Goal: Task Accomplishment & Management: Complete application form

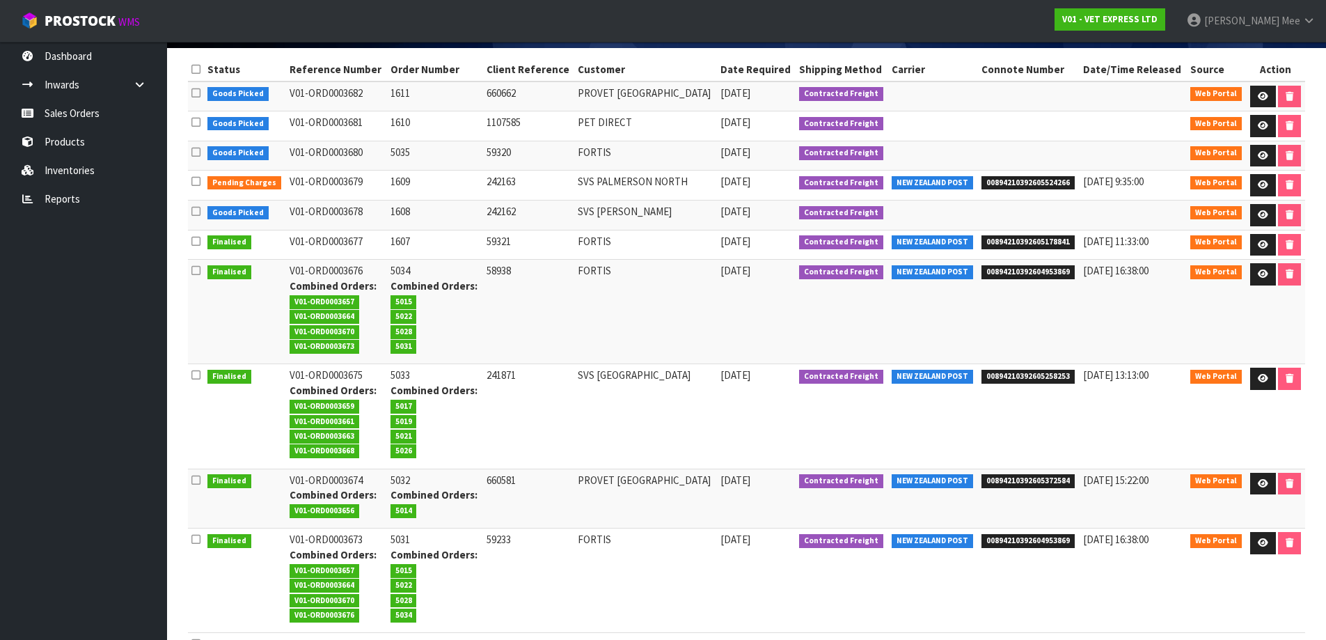
scroll to position [209, 0]
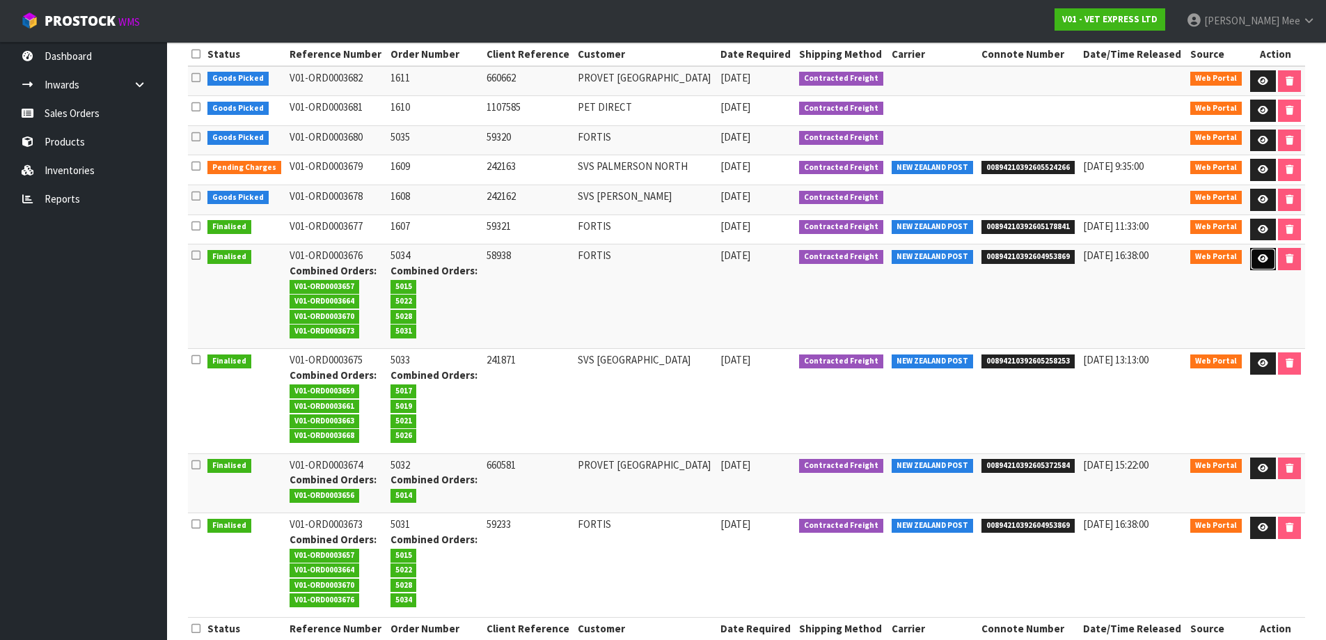
click at [1258, 260] on icon at bounding box center [1263, 258] width 10 height 9
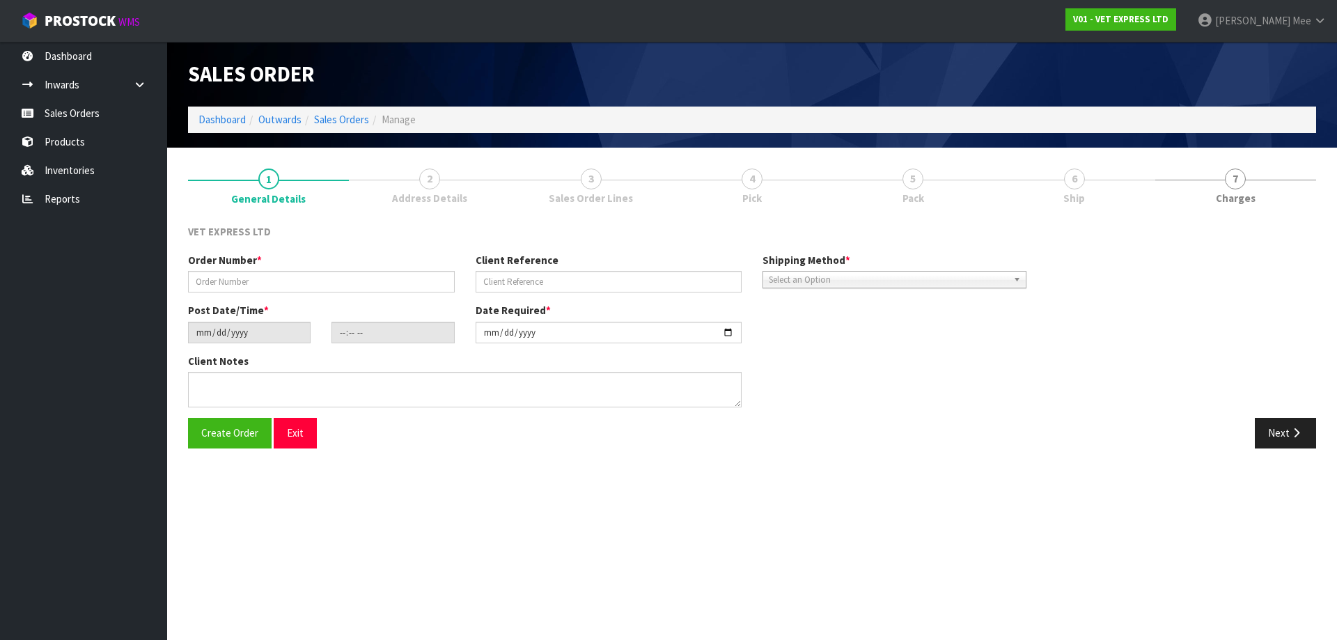
type input "5034"
type input "58938"
type input "[DATE]"
type input "09:04:00.000"
type input "[DATE]"
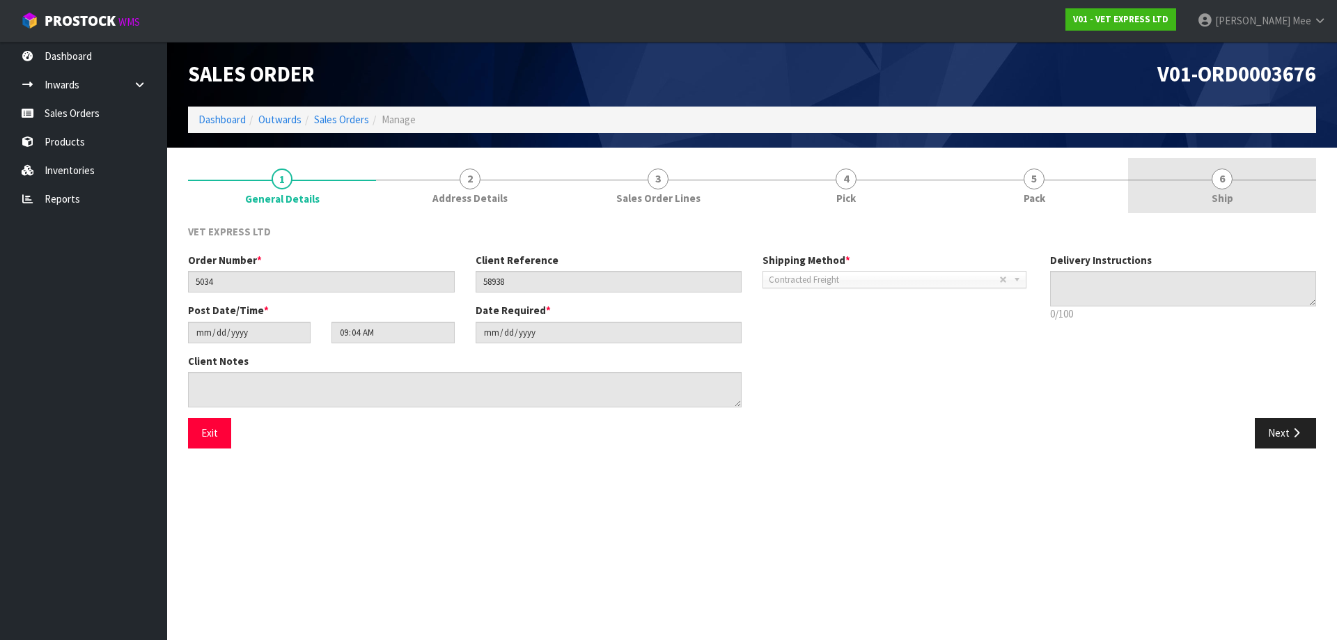
click at [1232, 200] on link "6 Ship" at bounding box center [1222, 185] width 188 height 55
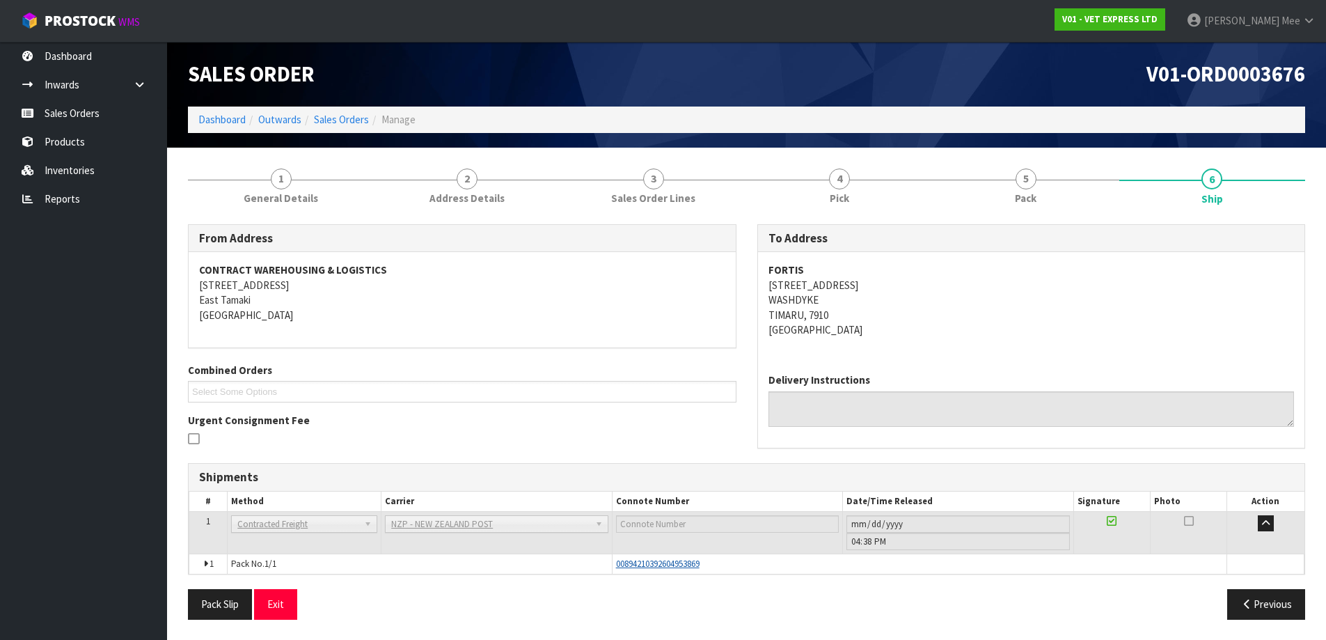
click at [654, 566] on span "00894210392604953869" at bounding box center [658, 564] width 84 height 12
drag, startPoint x: 711, startPoint y: 565, endPoint x: 604, endPoint y: 560, distance: 108.0
click at [604, 560] on tr "1 Pack No. 1/1 00894210392604953869 Glass Charge 0.113685 m 3 10.000 kg" at bounding box center [746, 563] width 1115 height 20
copy tr "00894210392604953869"
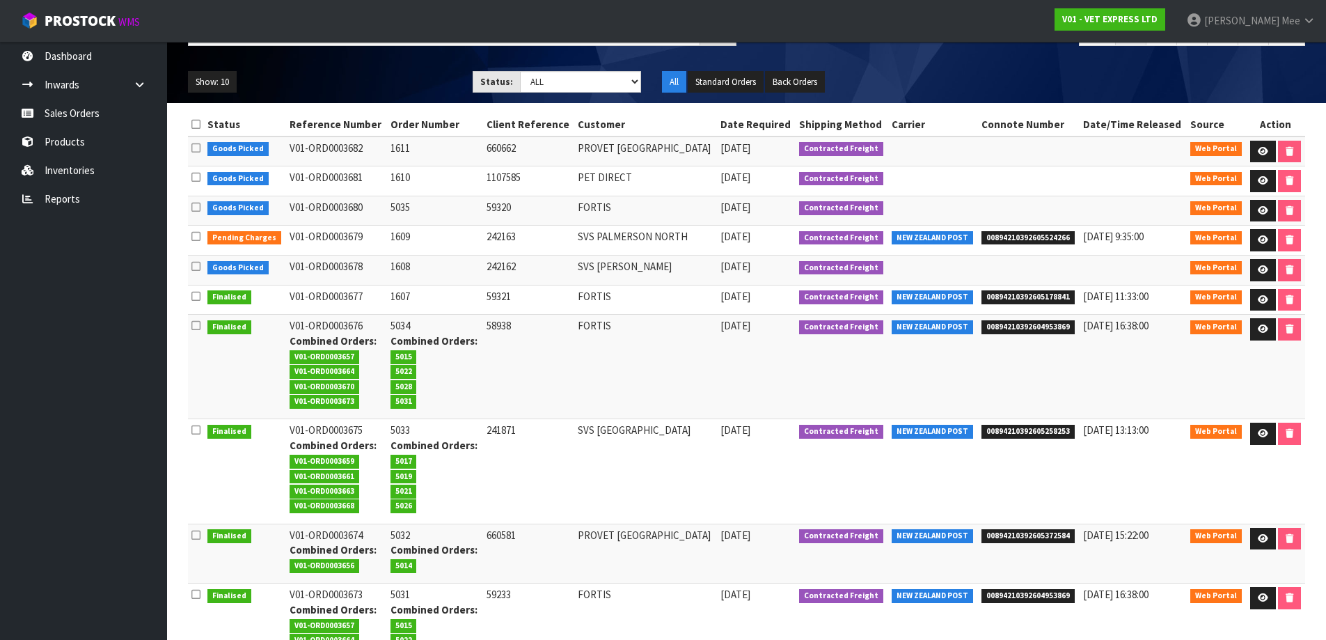
scroll to position [139, 0]
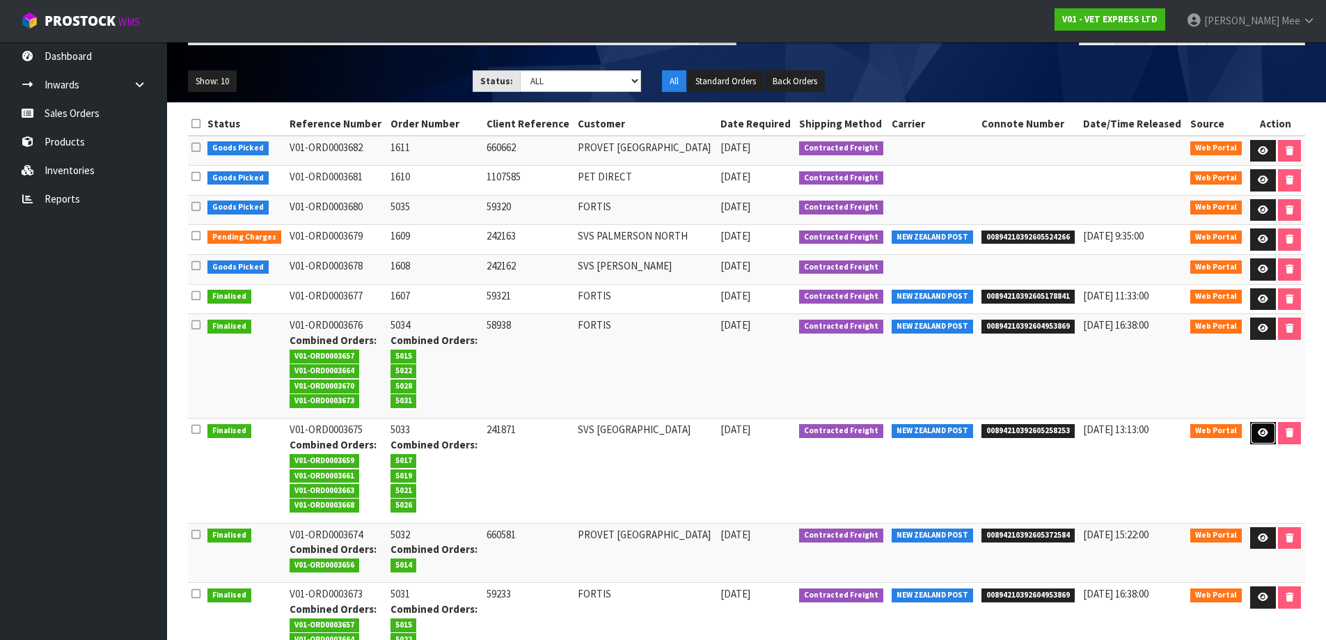
click at [1259, 430] on icon at bounding box center [1263, 432] width 10 height 9
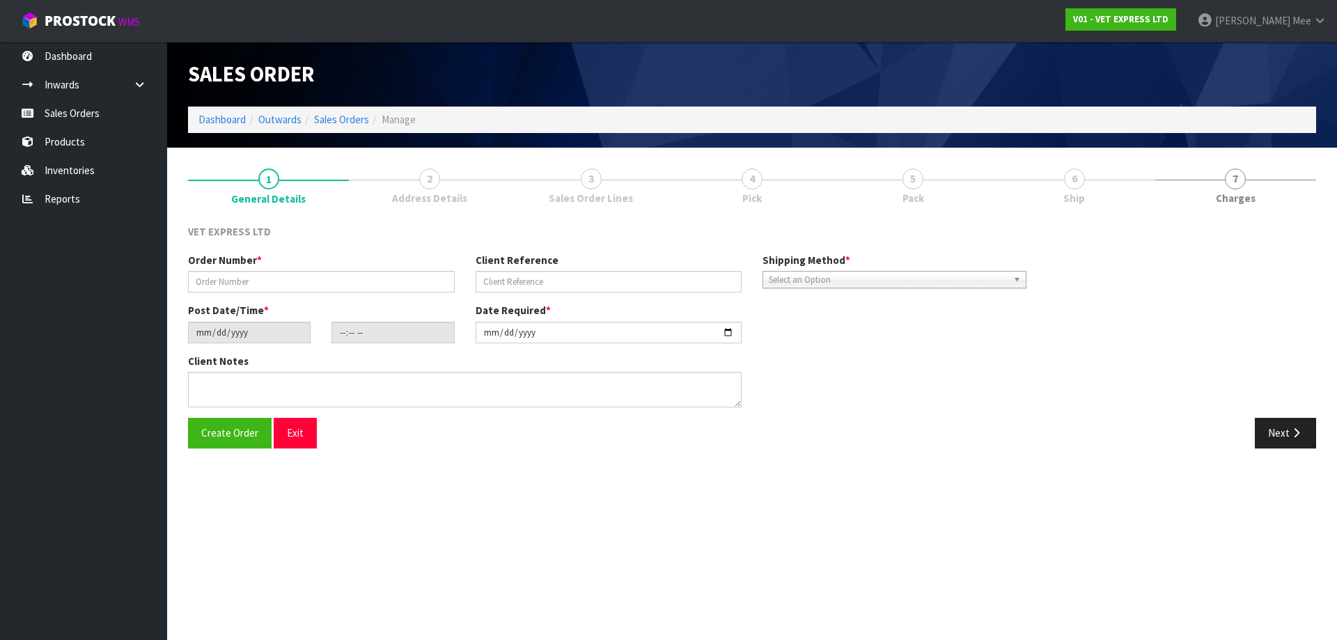
type input "5033"
type input "241871"
type input "[DATE]"
type input "08:58:00.000"
type input "[DATE]"
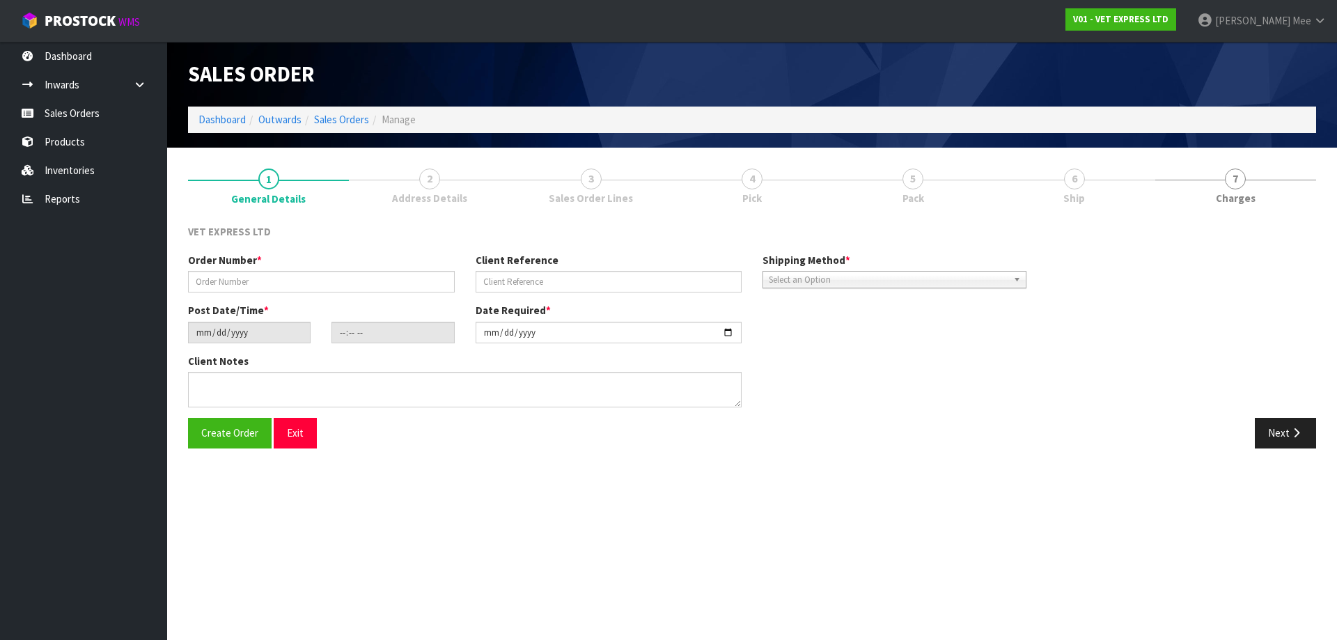
type textarea "BACK ORDER FROM INV 5005"
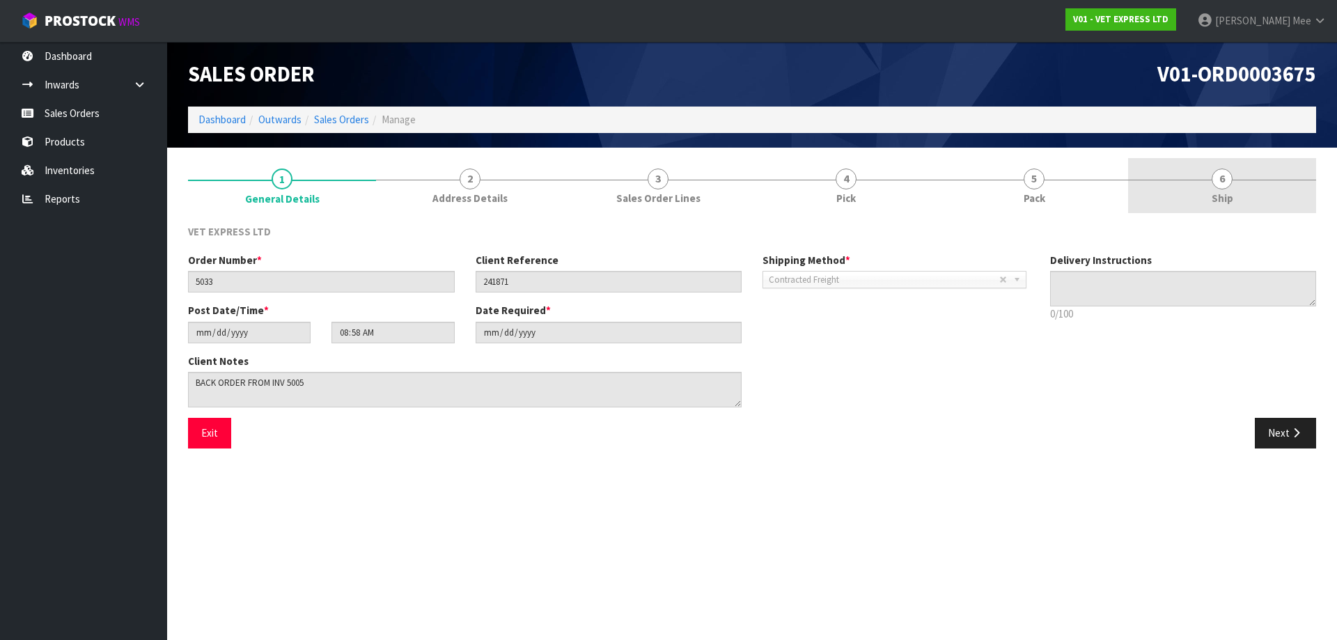
click at [1263, 202] on link "6 Ship" at bounding box center [1222, 185] width 188 height 55
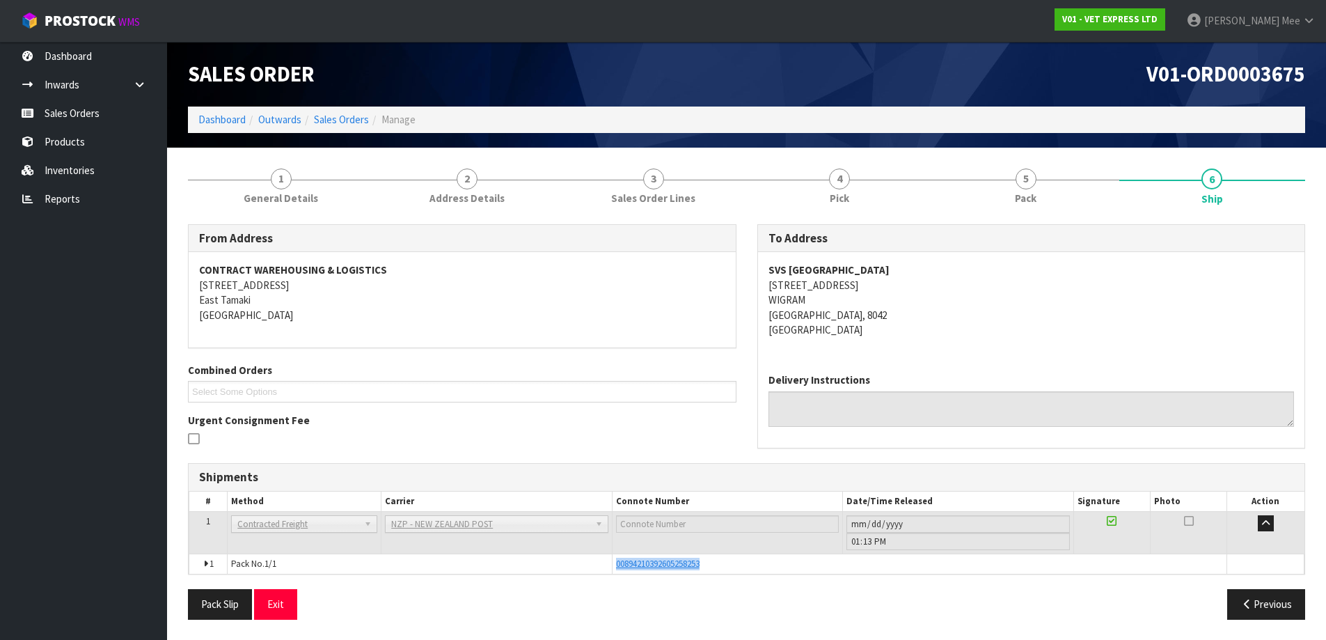
drag, startPoint x: 713, startPoint y: 565, endPoint x: 617, endPoint y: 569, distance: 96.2
click at [617, 569] on div "00894210392605258253" at bounding box center [920, 564] width 608 height 13
copy span "00894210392605258253"
click at [43, 119] on link "Sales Orders" at bounding box center [83, 113] width 167 height 29
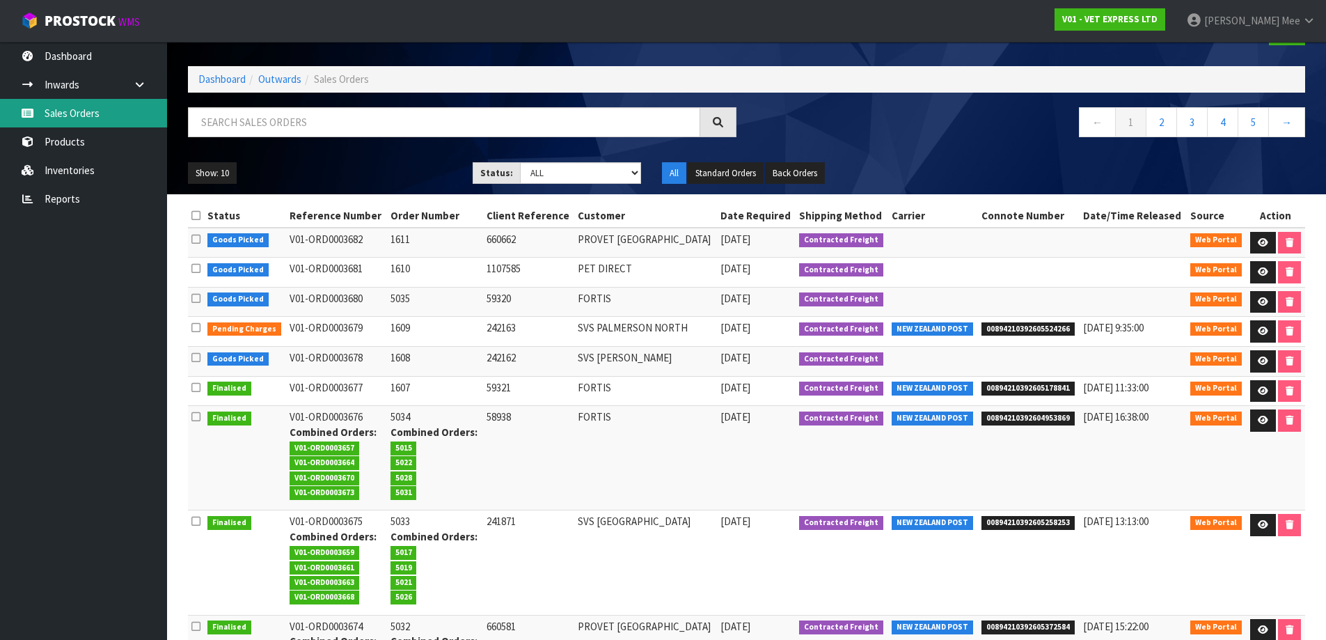
scroll to position [25, 0]
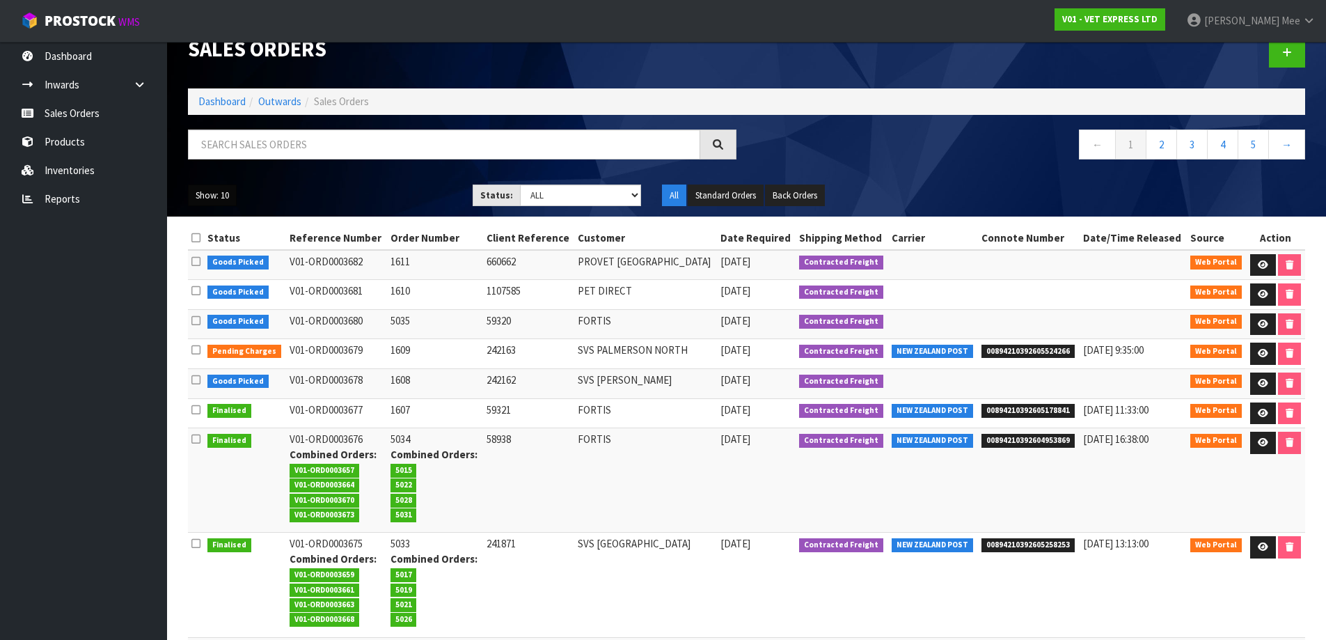
click at [210, 197] on button "Show: 10" at bounding box center [212, 195] width 49 height 22
click at [215, 256] on link "25" at bounding box center [244, 259] width 110 height 19
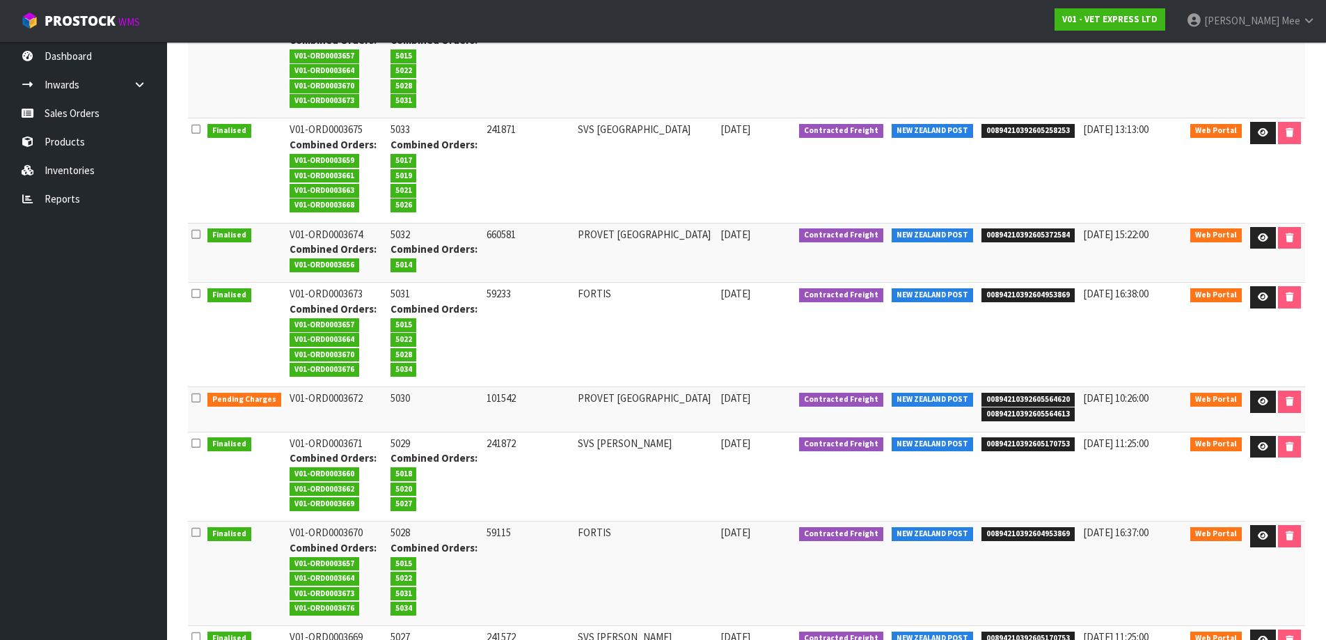
scroll to position [443, 0]
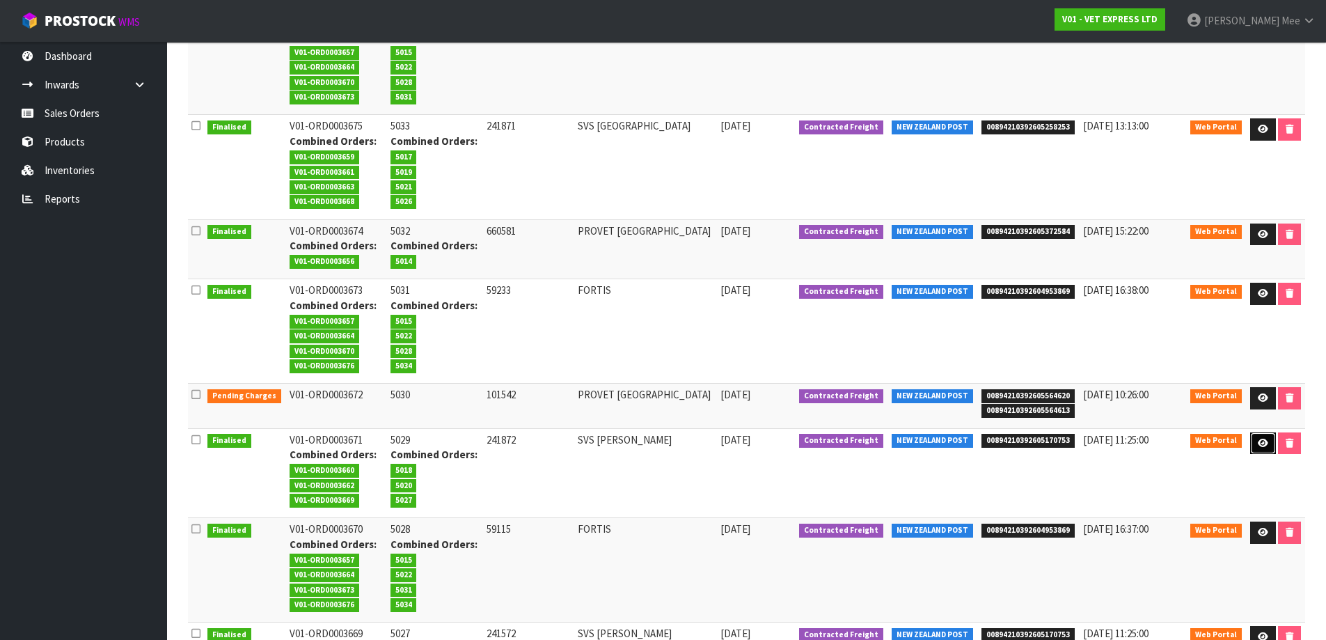
click at [1259, 447] on icon at bounding box center [1263, 443] width 10 height 9
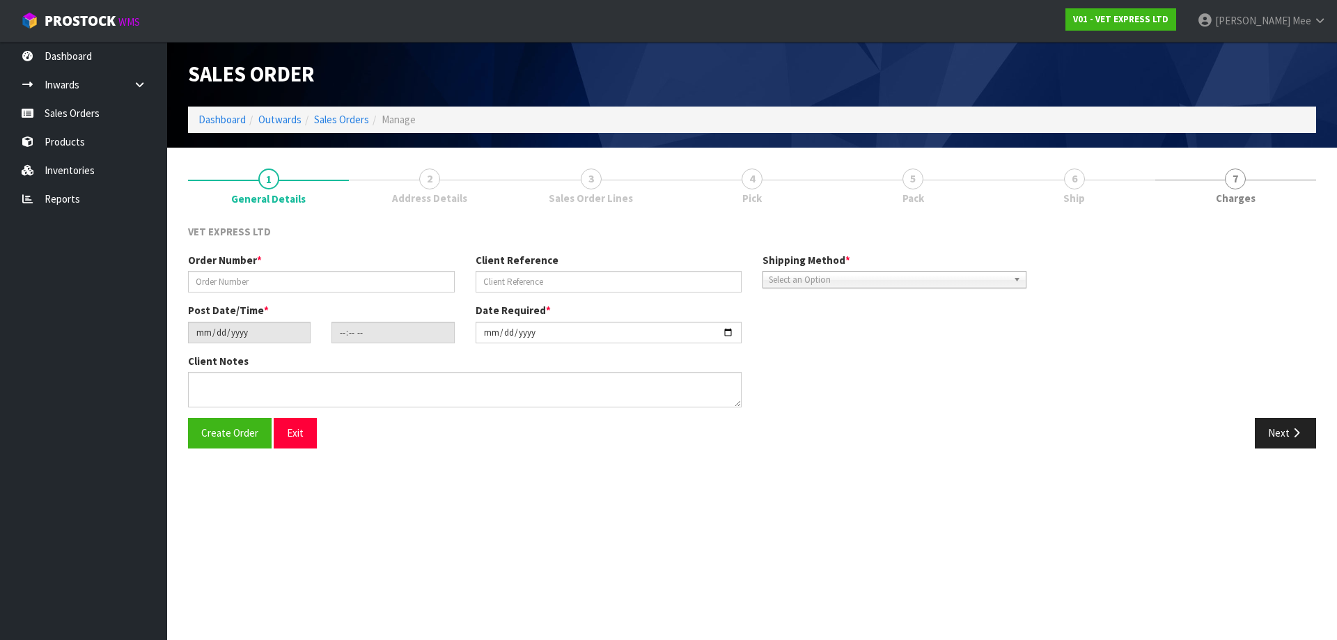
type input "5029"
type input "241872"
type input "[DATE]"
type input "08:53:00.000"
type input "[DATE]"
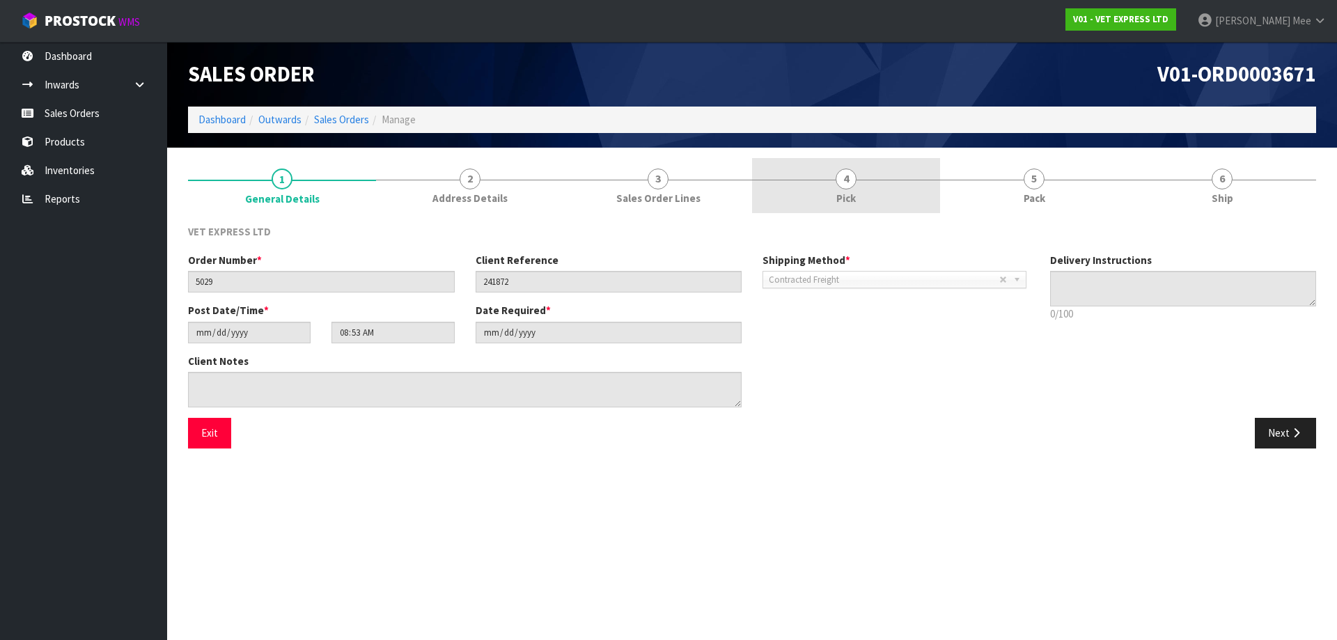
click at [839, 187] on span "4" at bounding box center [845, 178] width 21 height 21
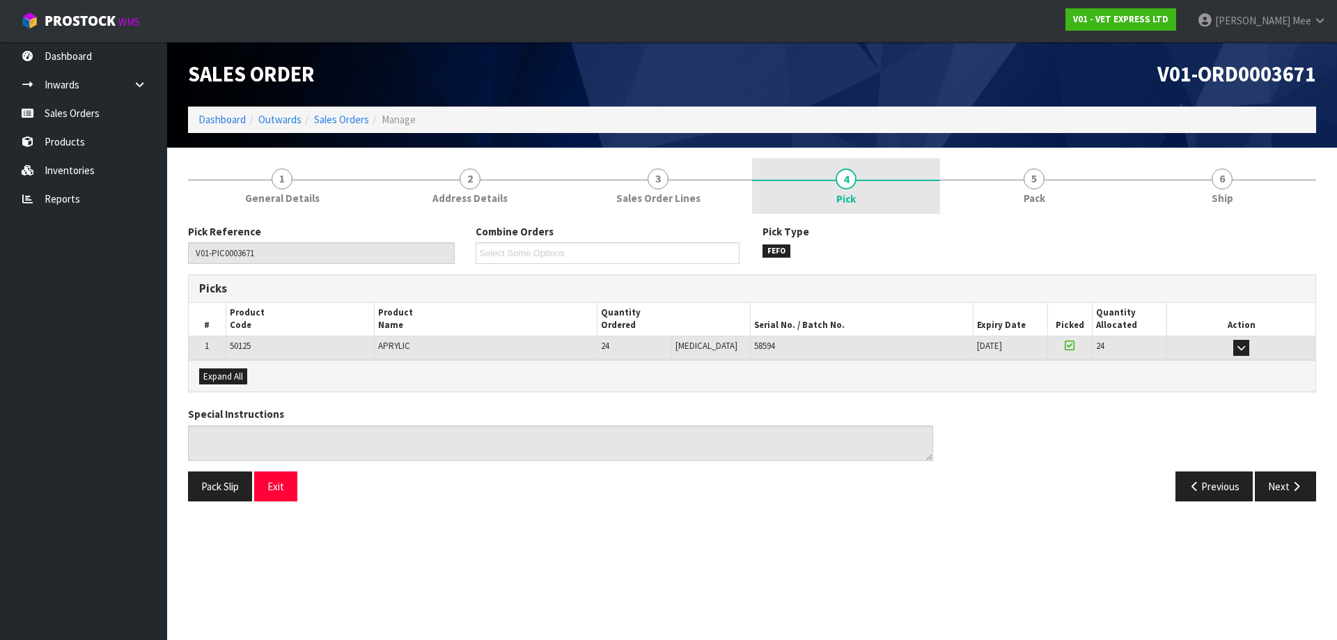
click at [853, 207] on link "4 Pick" at bounding box center [846, 186] width 188 height 56
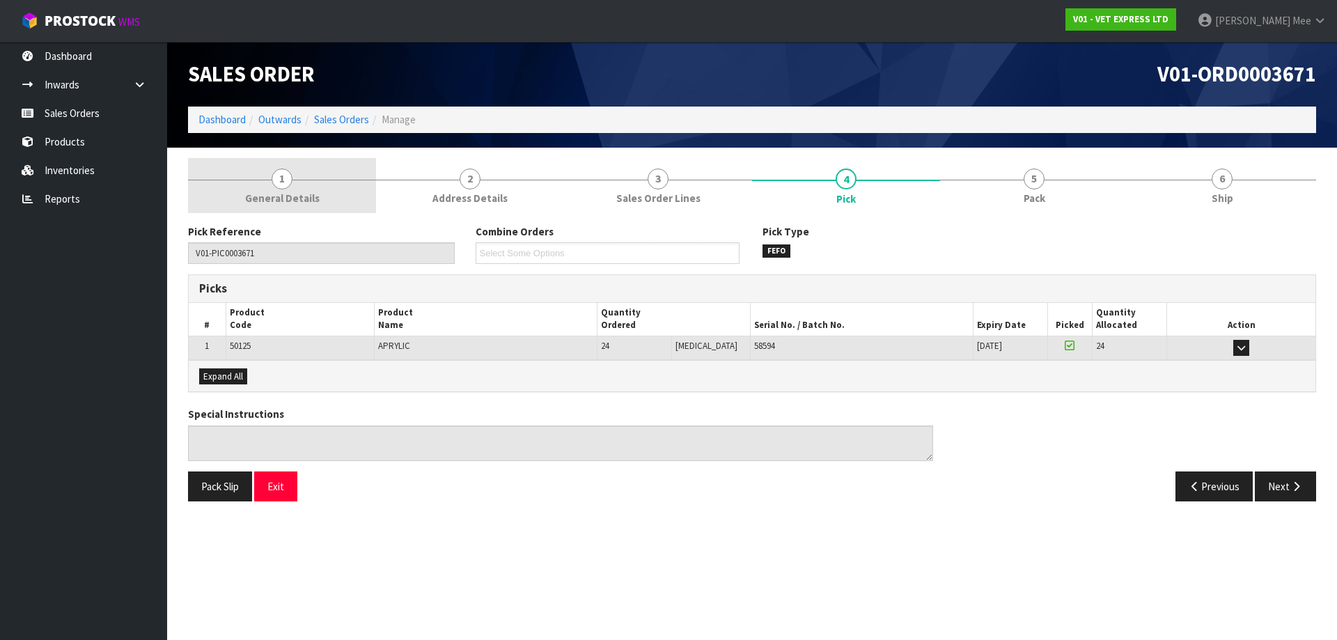
click at [290, 175] on span "1" at bounding box center [281, 178] width 21 height 21
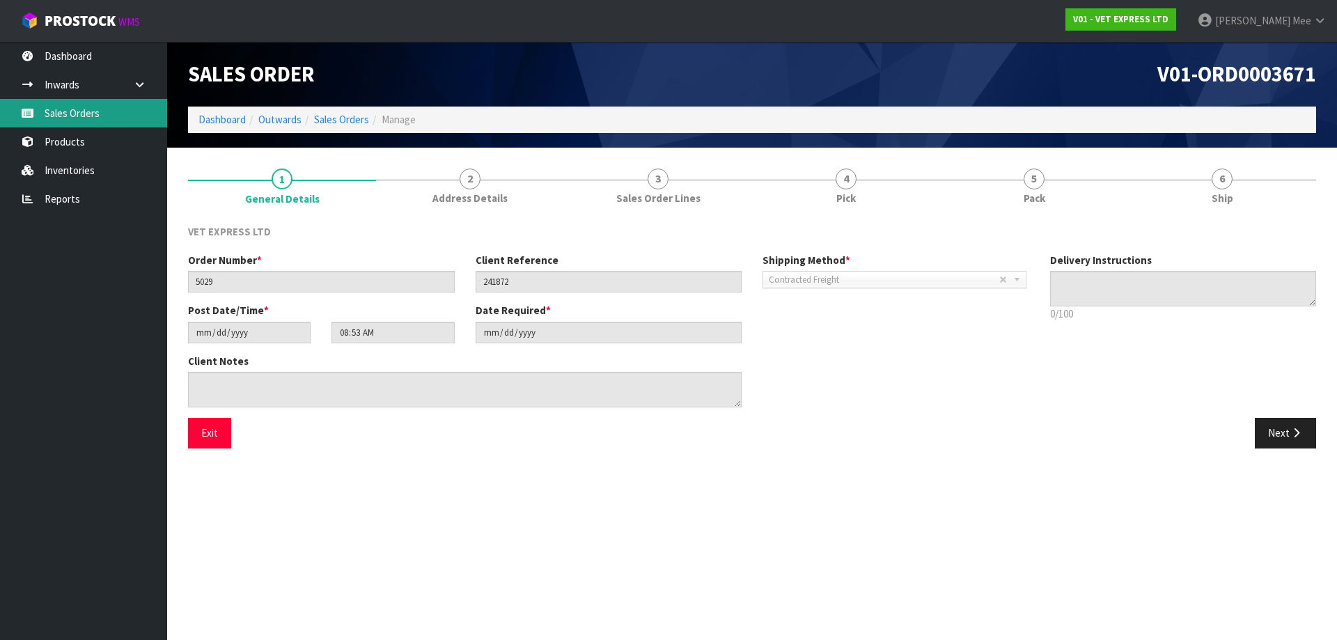
click at [94, 124] on link "Sales Orders" at bounding box center [83, 113] width 167 height 29
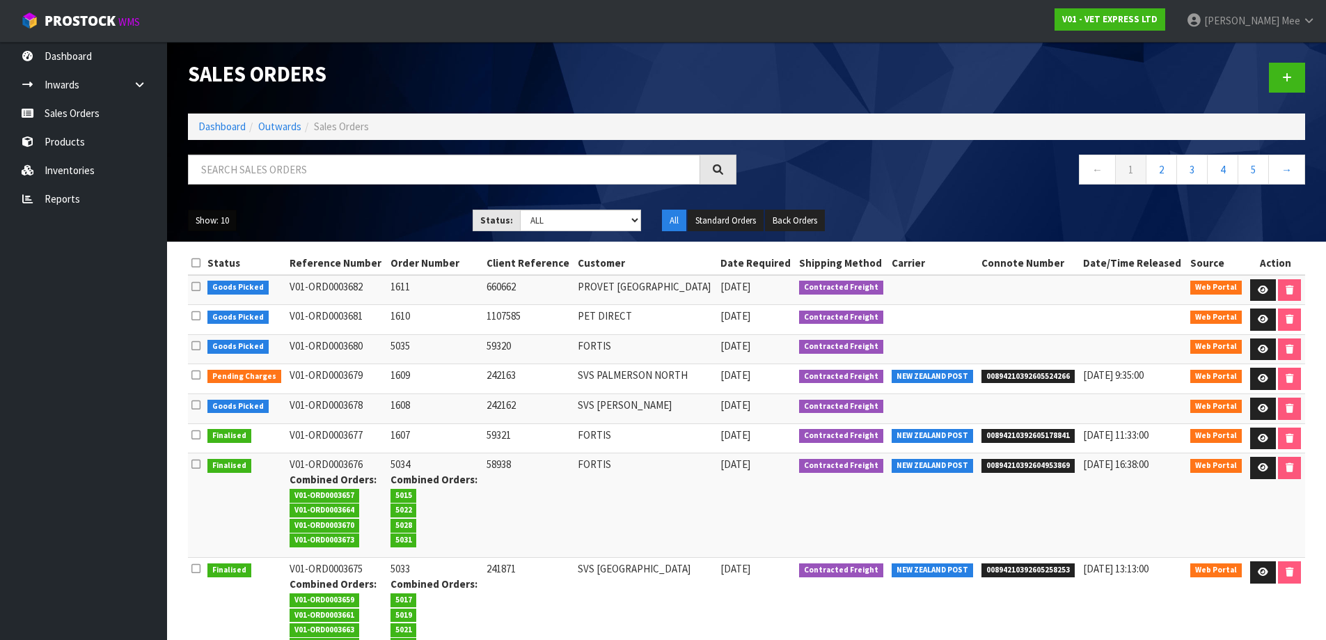
drag, startPoint x: 230, startPoint y: 219, endPoint x: 232, endPoint y: 231, distance: 12.2
click at [230, 219] on button "Show: 10" at bounding box center [212, 221] width 49 height 22
click at [228, 278] on link "25" at bounding box center [244, 284] width 110 height 19
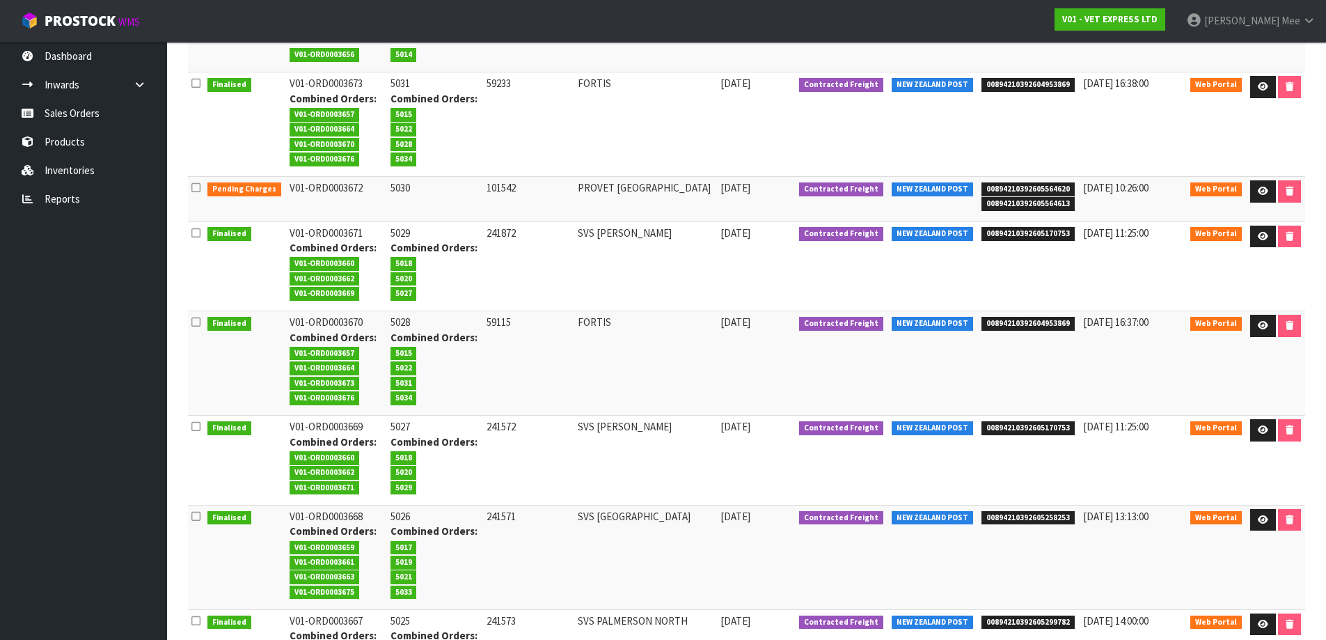
scroll to position [652, 0]
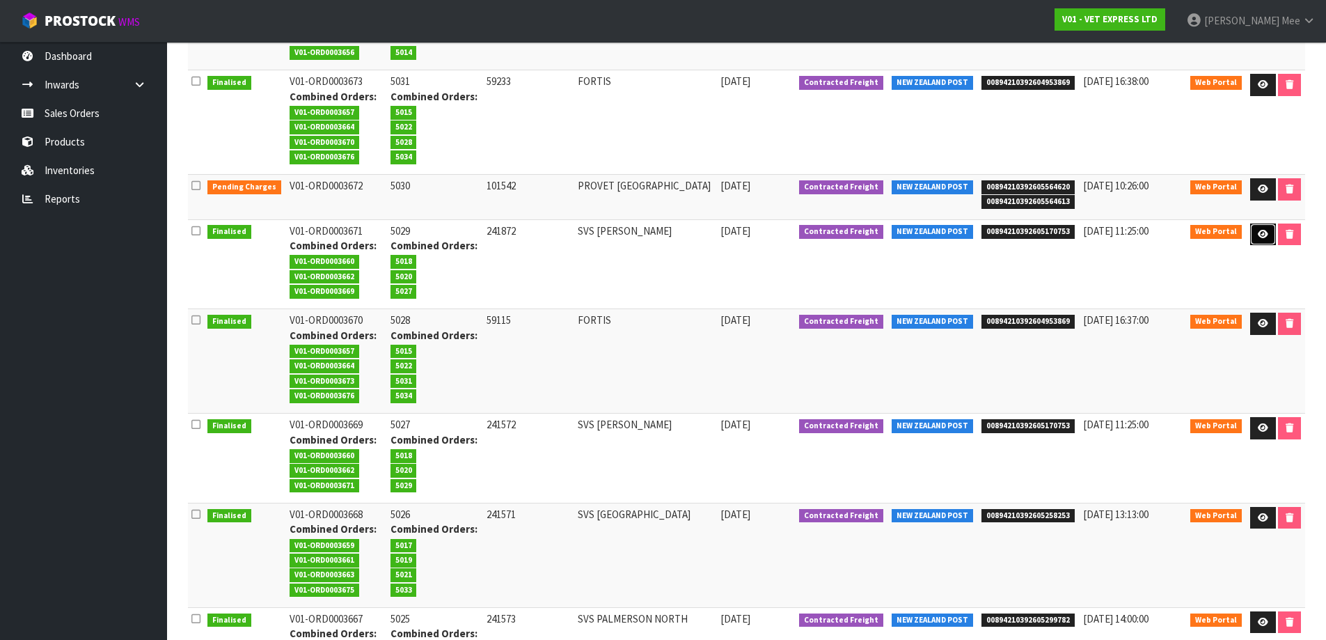
click at [1263, 236] on icon at bounding box center [1263, 234] width 10 height 9
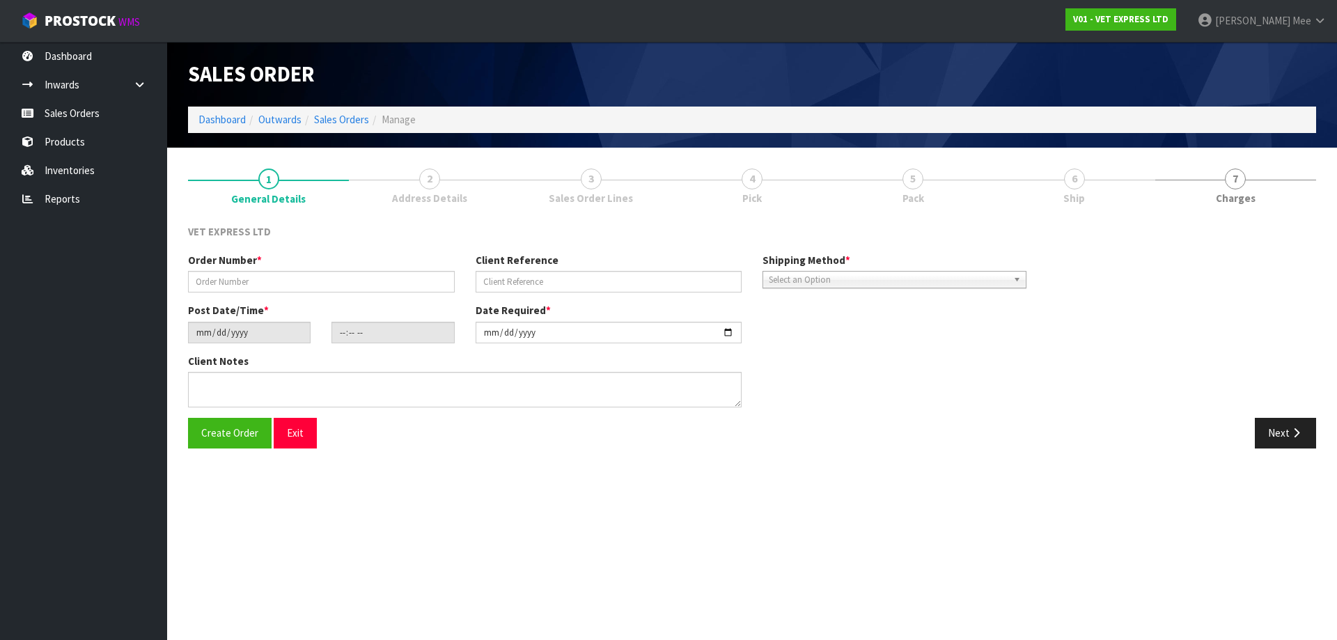
type input "5029"
type input "241872"
type input "[DATE]"
type input "08:53:00.000"
type input "[DATE]"
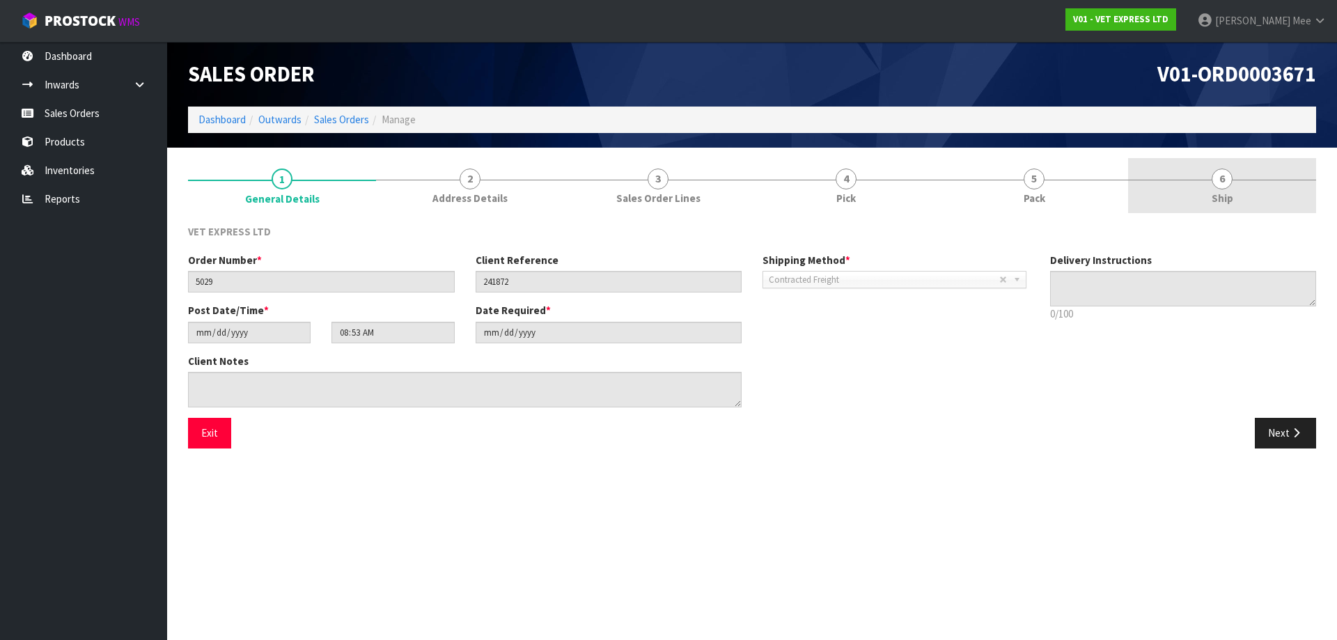
click at [1217, 205] on span "Ship" at bounding box center [1222, 198] width 22 height 15
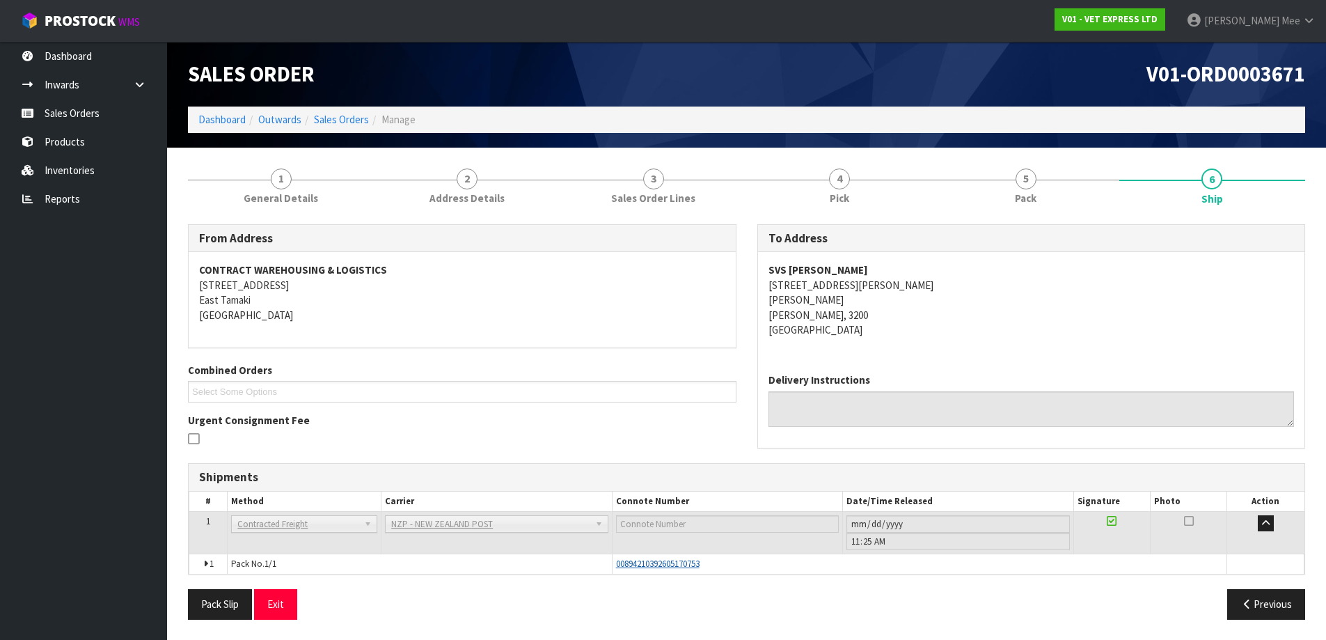
click at [683, 568] on span "00894210392605170753" at bounding box center [658, 564] width 84 height 12
drag, startPoint x: 705, startPoint y: 564, endPoint x: 605, endPoint y: 571, distance: 100.5
click at [605, 571] on tr "1 Pack No. 1/1 00894210392605170753 Glass Charge 0.046920 m 3 5.000 kg" at bounding box center [746, 563] width 1115 height 20
copy tr "00894210392605170753"
click at [65, 111] on link "Sales Orders" at bounding box center [83, 113] width 167 height 29
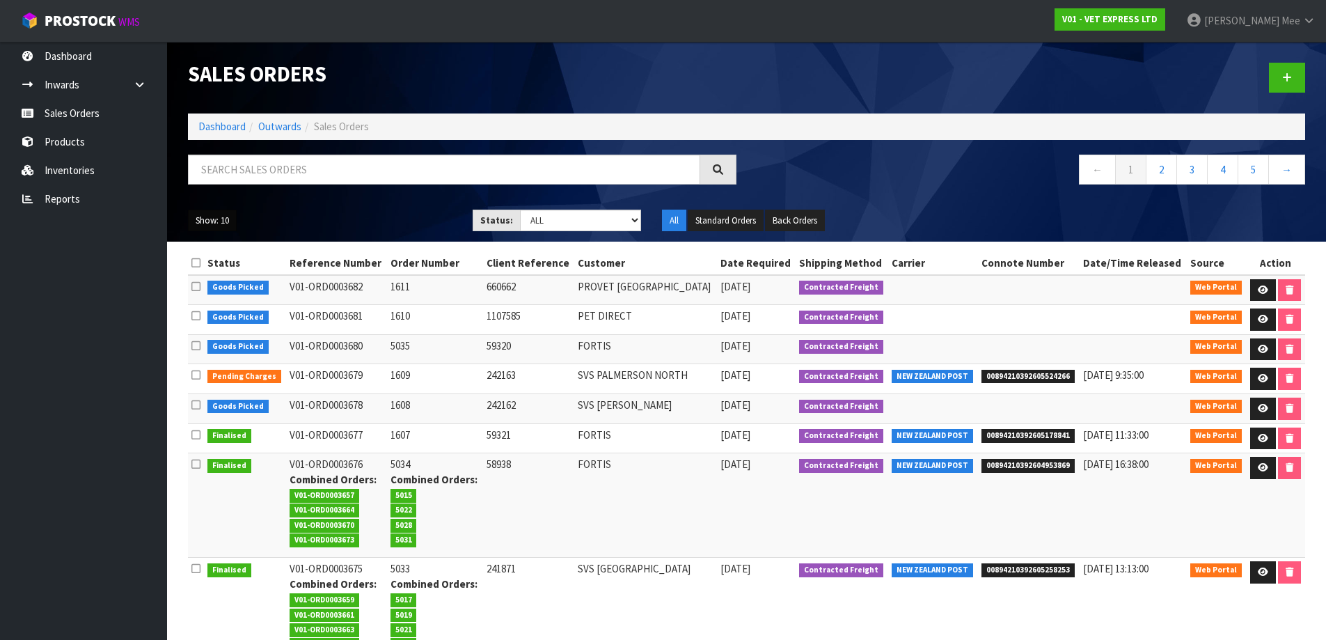
click at [232, 224] on button "Show: 10" at bounding box center [212, 221] width 49 height 22
click at [220, 283] on link "25" at bounding box center [244, 284] width 110 height 19
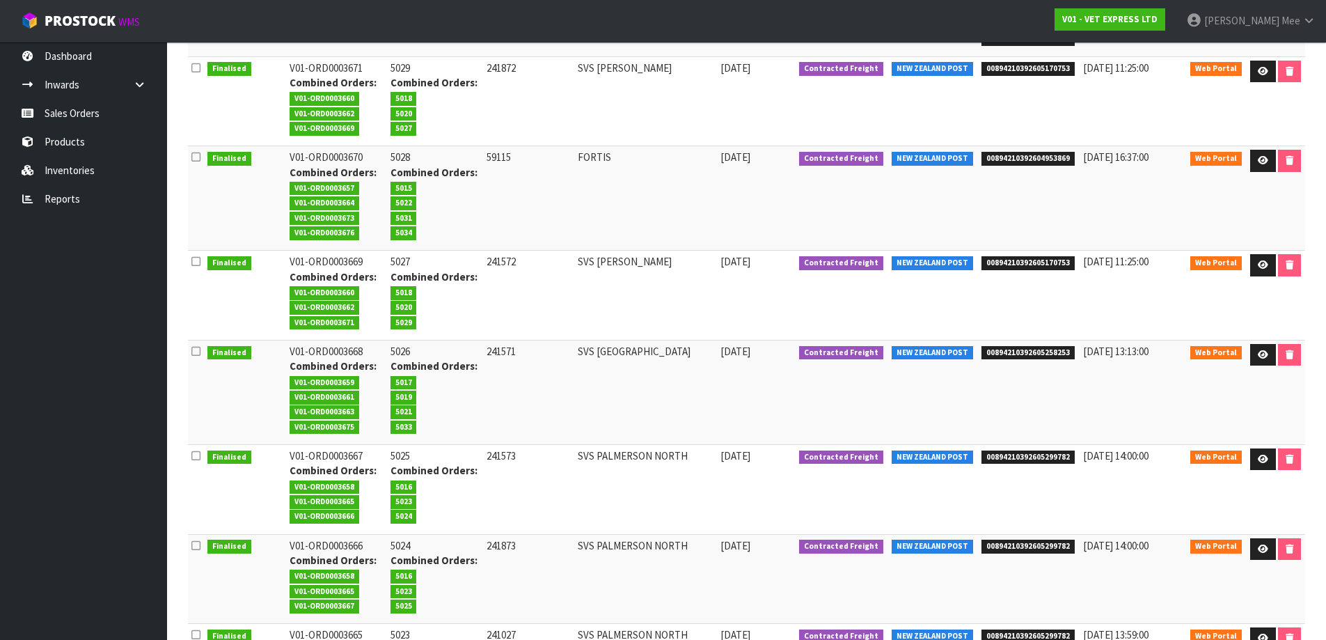
scroll to position [860, 0]
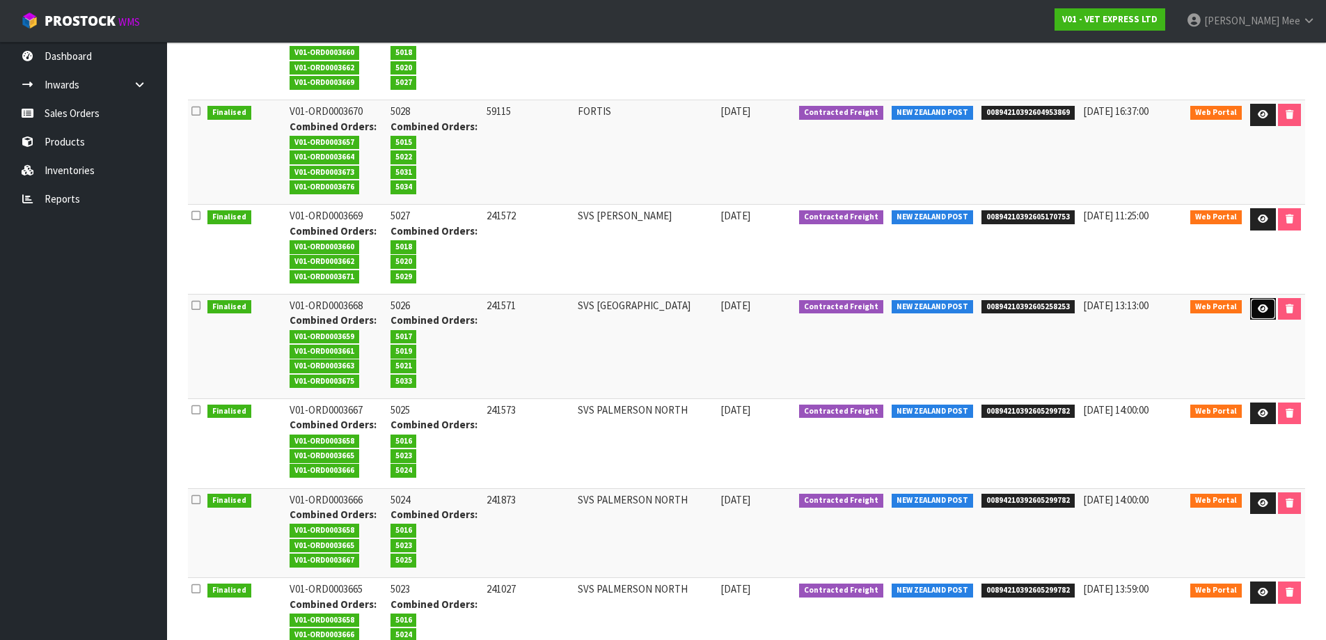
click at [1260, 308] on icon at bounding box center [1263, 308] width 10 height 9
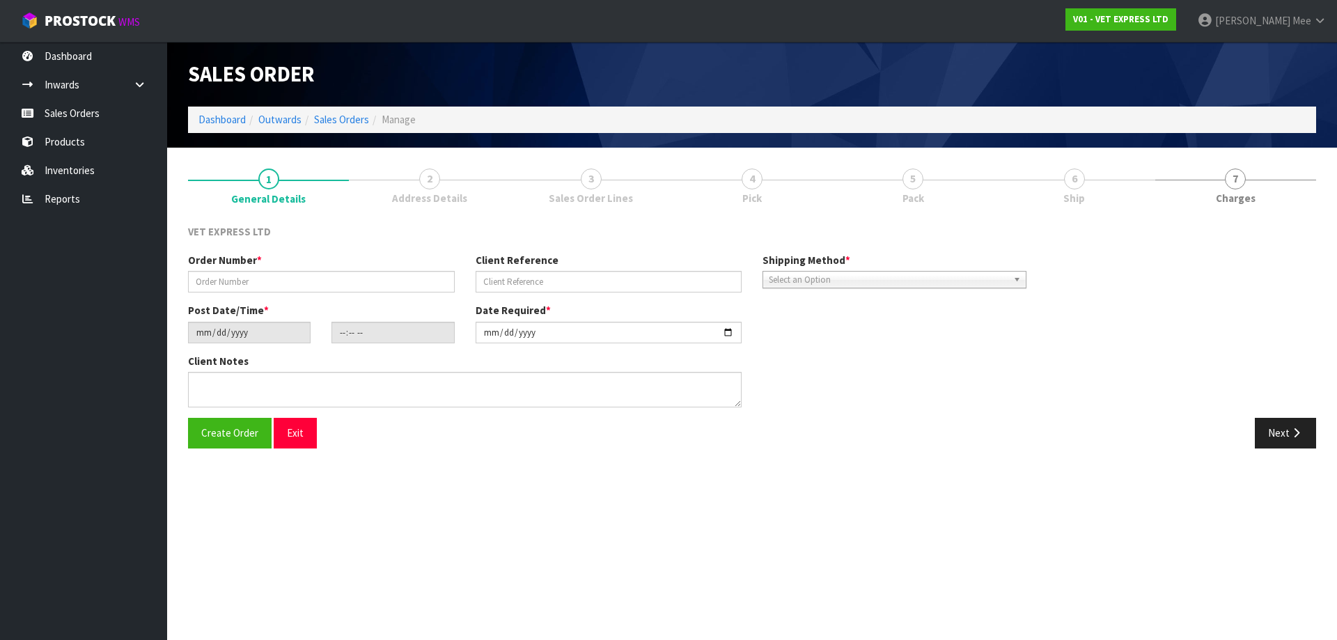
type input "5026"
type input "241571"
type input "[DATE]"
type input "16:38:00.000"
type input "[DATE]"
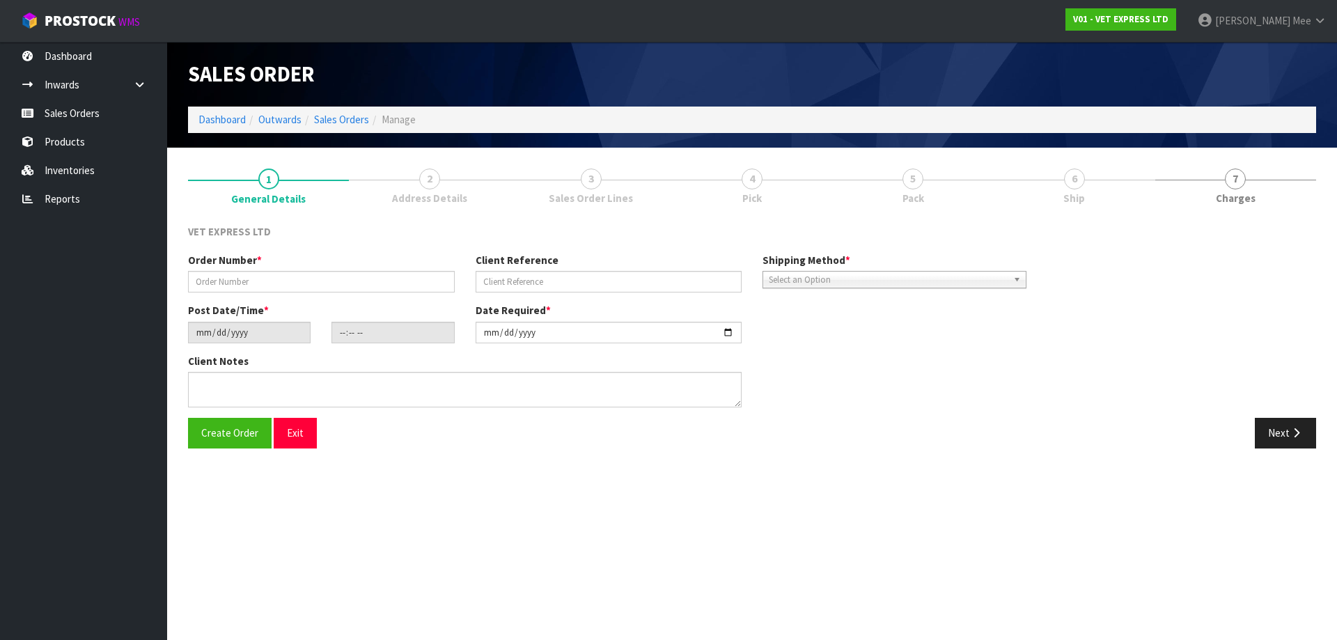
type textarea "BACK ORDER FROM INV 5000"
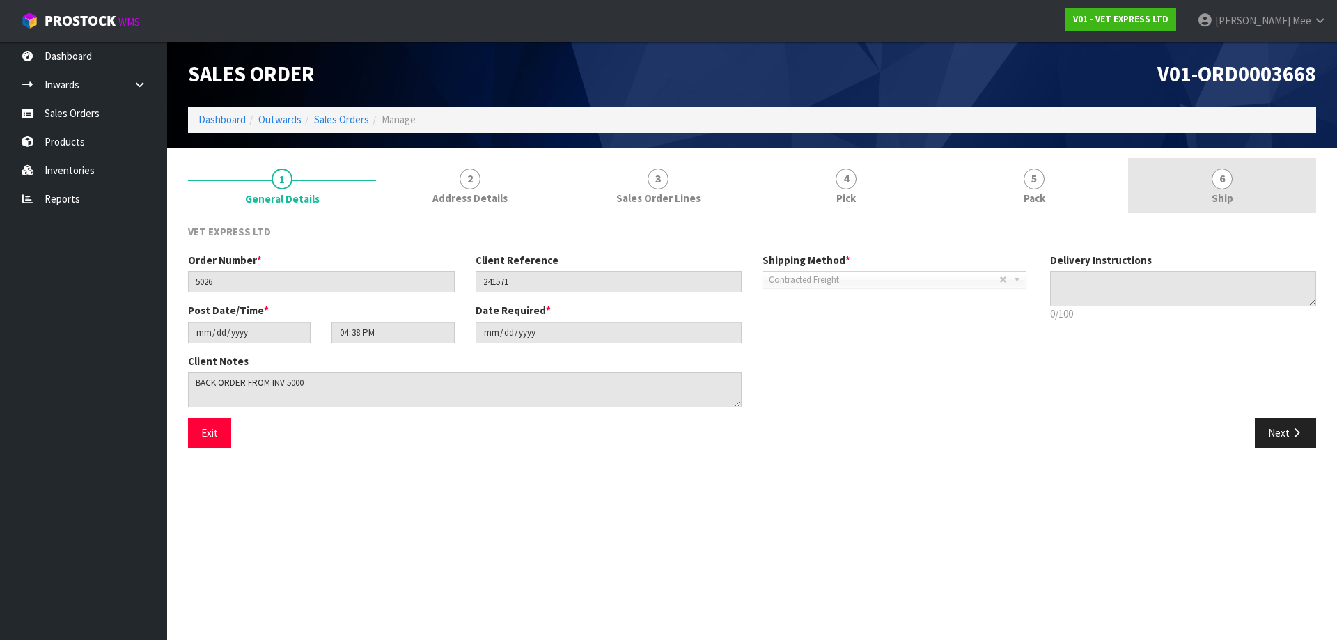
click at [1213, 202] on span "Ship" at bounding box center [1222, 198] width 22 height 15
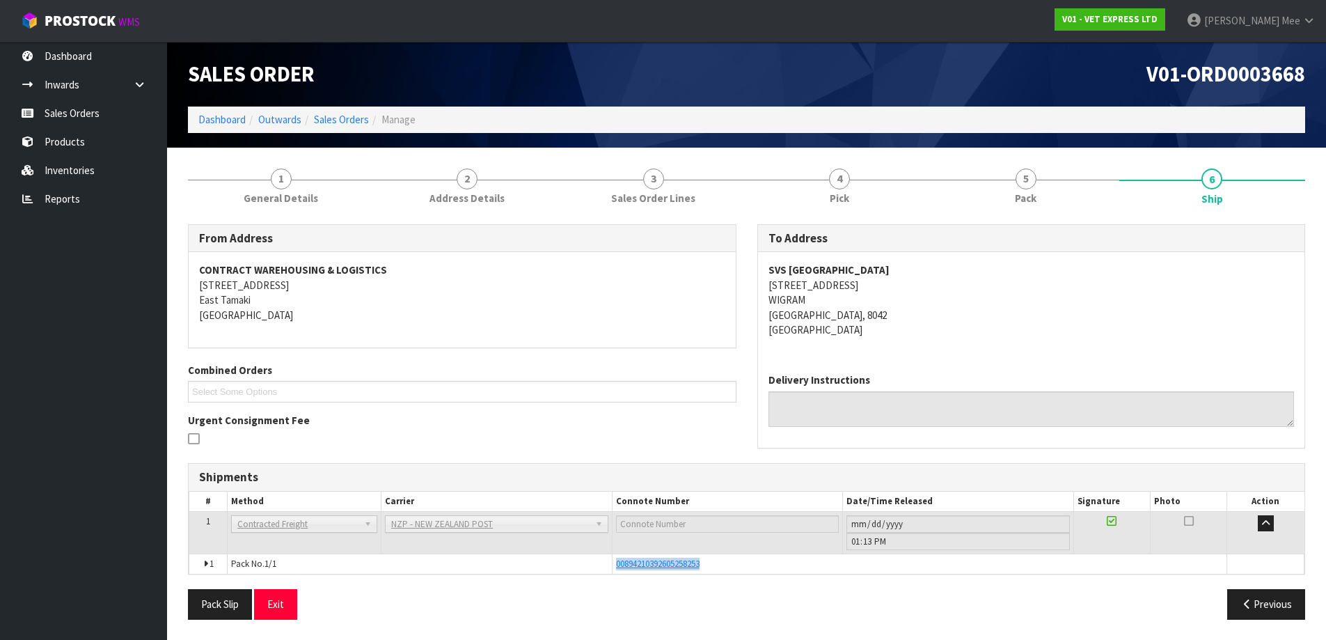
drag, startPoint x: 711, startPoint y: 566, endPoint x: 610, endPoint y: 554, distance: 102.3
click at [610, 554] on tr "1 Pack No. 1/1 00894210392605258253 Glass Charge 0.076050 m 3 15.000 kg" at bounding box center [746, 563] width 1115 height 20
copy tr "00894210392605258253"
click at [68, 113] on link "Sales Orders" at bounding box center [83, 113] width 167 height 29
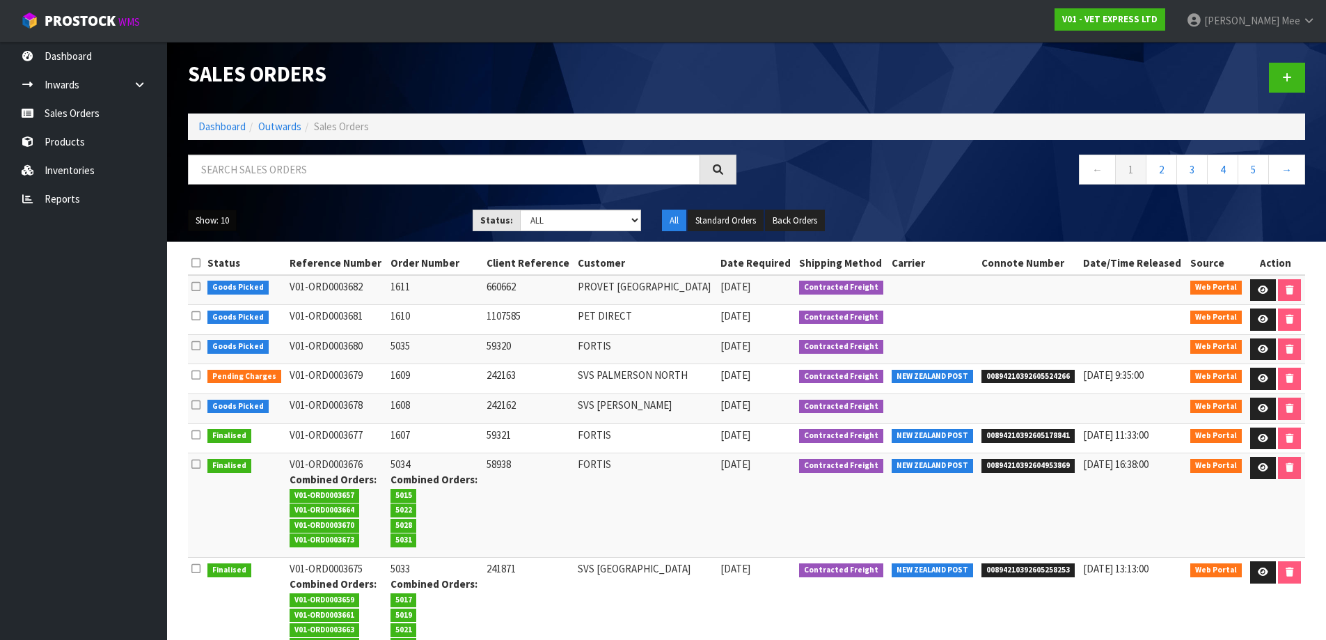
click at [209, 220] on button "Show: 10" at bounding box center [212, 221] width 49 height 22
click at [213, 287] on link "25" at bounding box center [244, 284] width 110 height 19
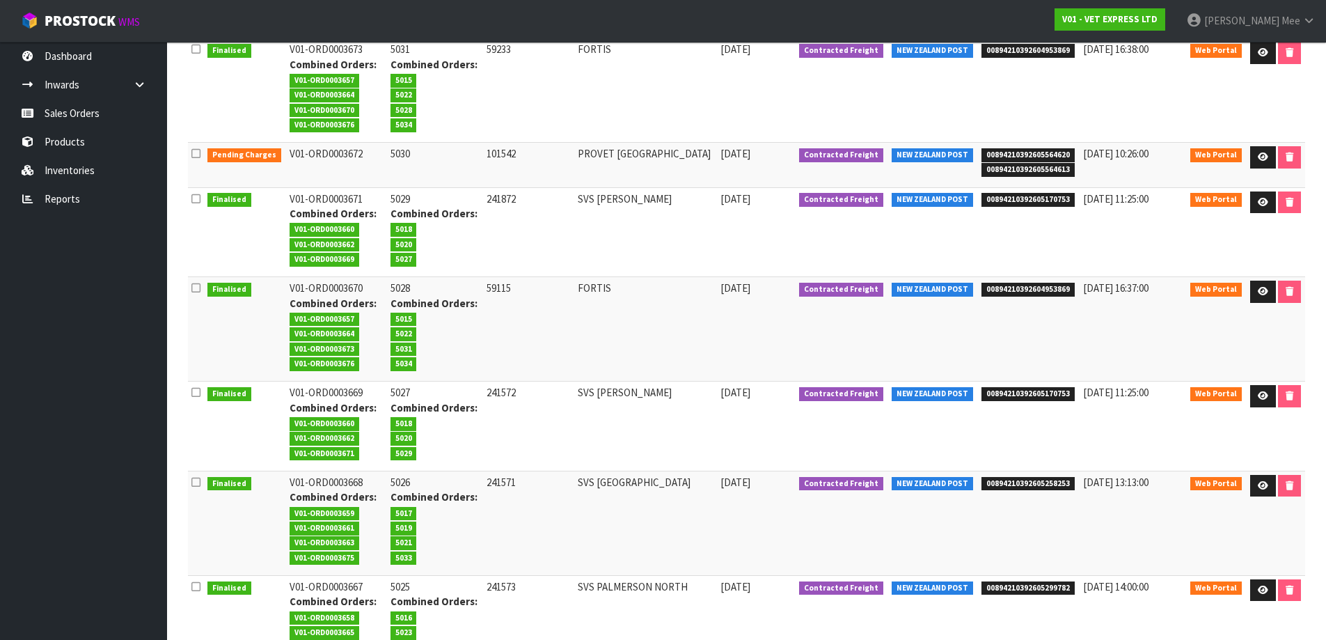
scroll to position [696, 0]
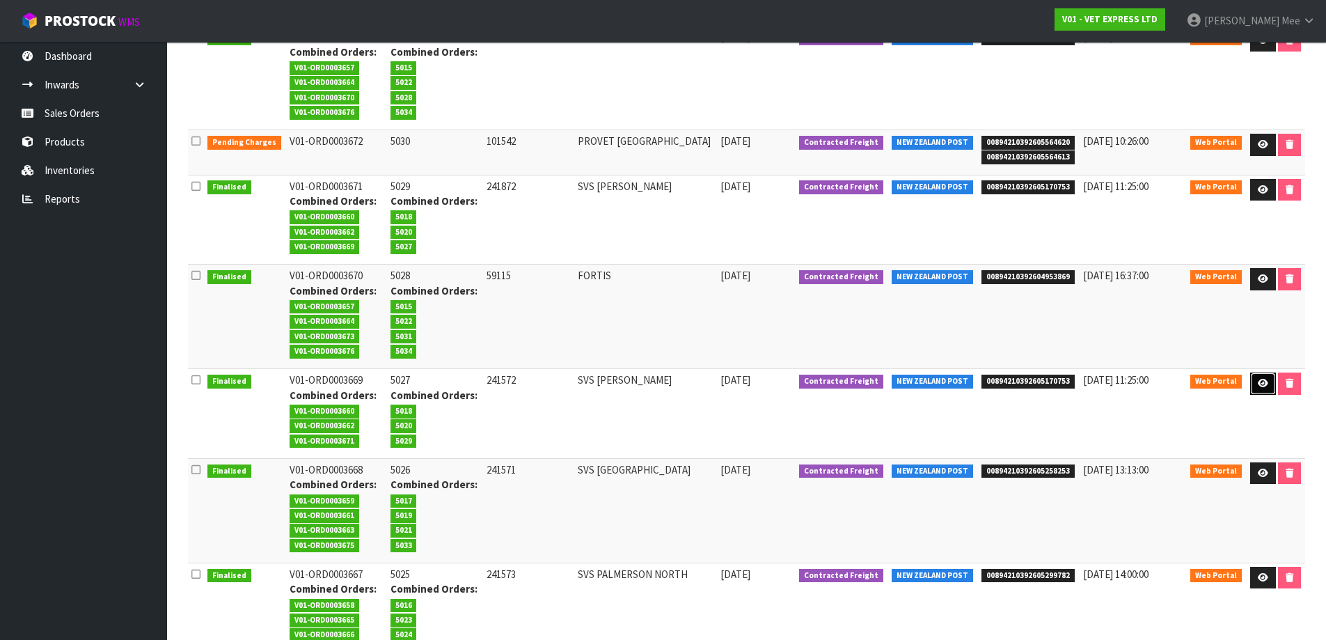
click at [1259, 385] on icon at bounding box center [1263, 383] width 10 height 9
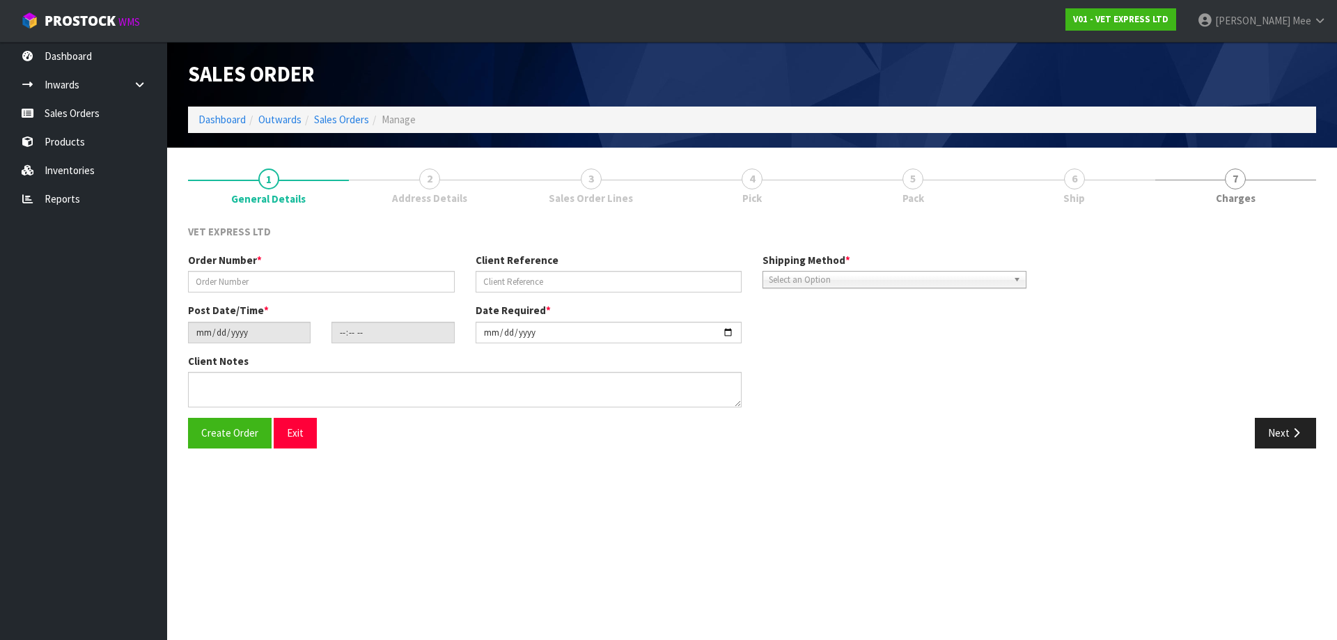
type input "5027"
type input "241572"
type input "[DATE]"
type input "16:39:00.000"
type input "[DATE]"
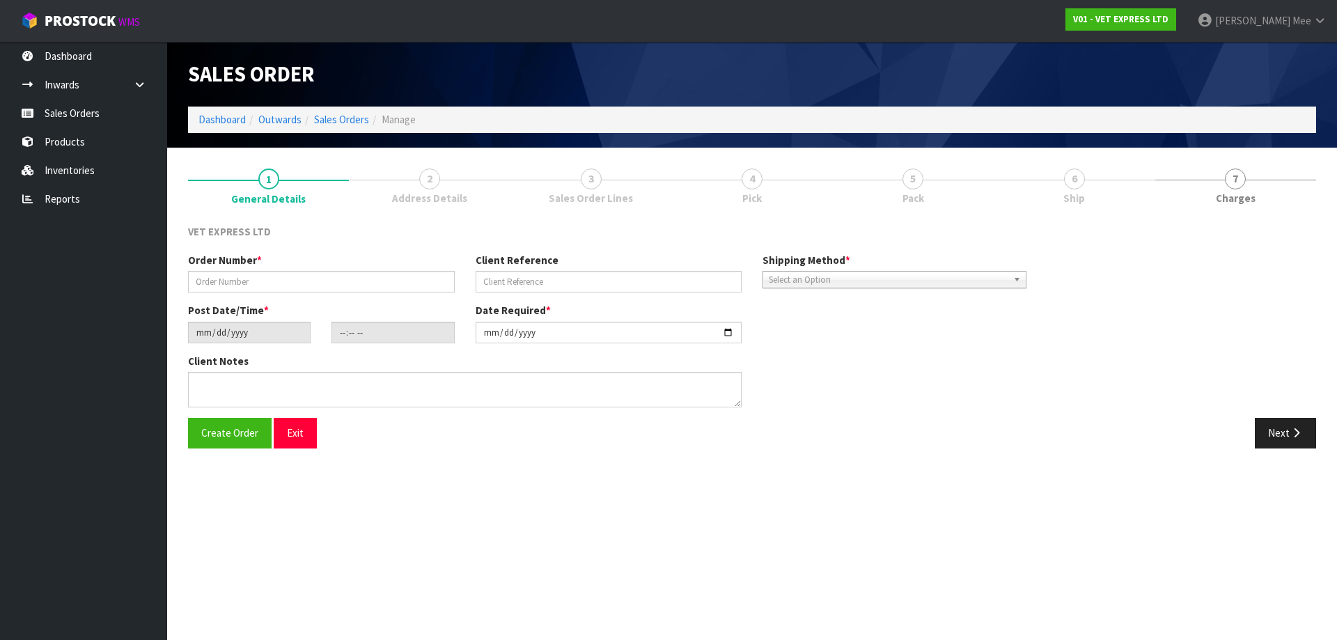
type textarea "BACK ORDER FROM INV 4999"
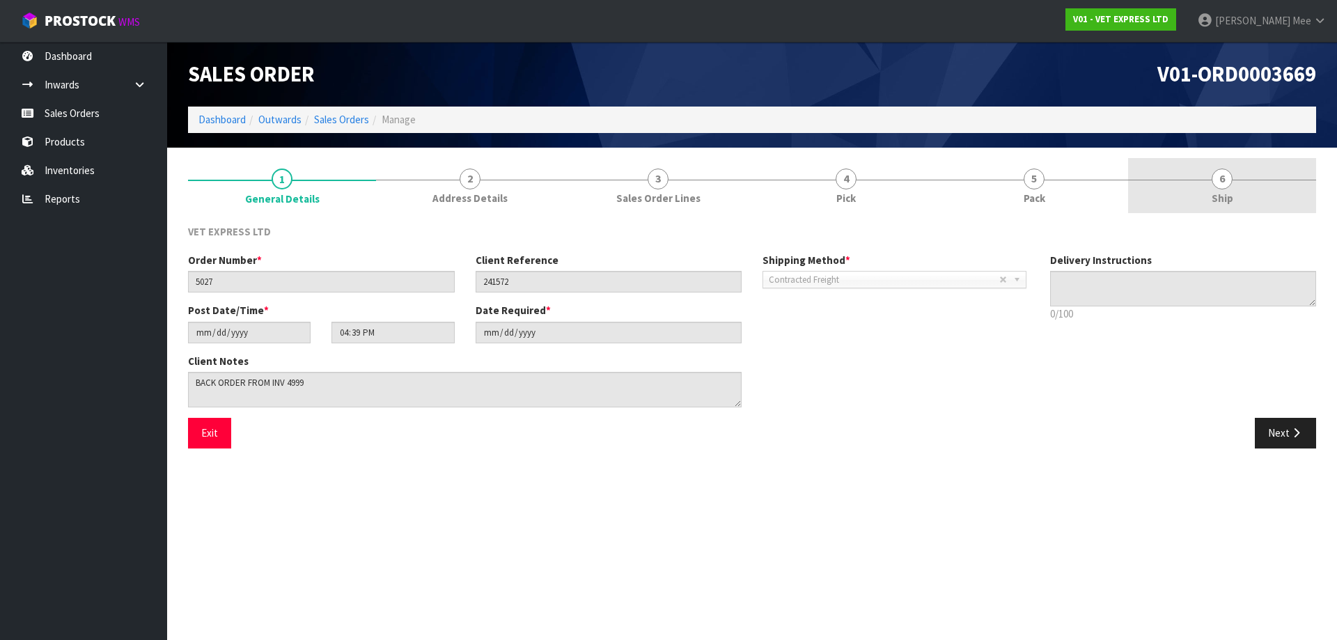
click at [1229, 198] on span "Ship" at bounding box center [1222, 198] width 22 height 15
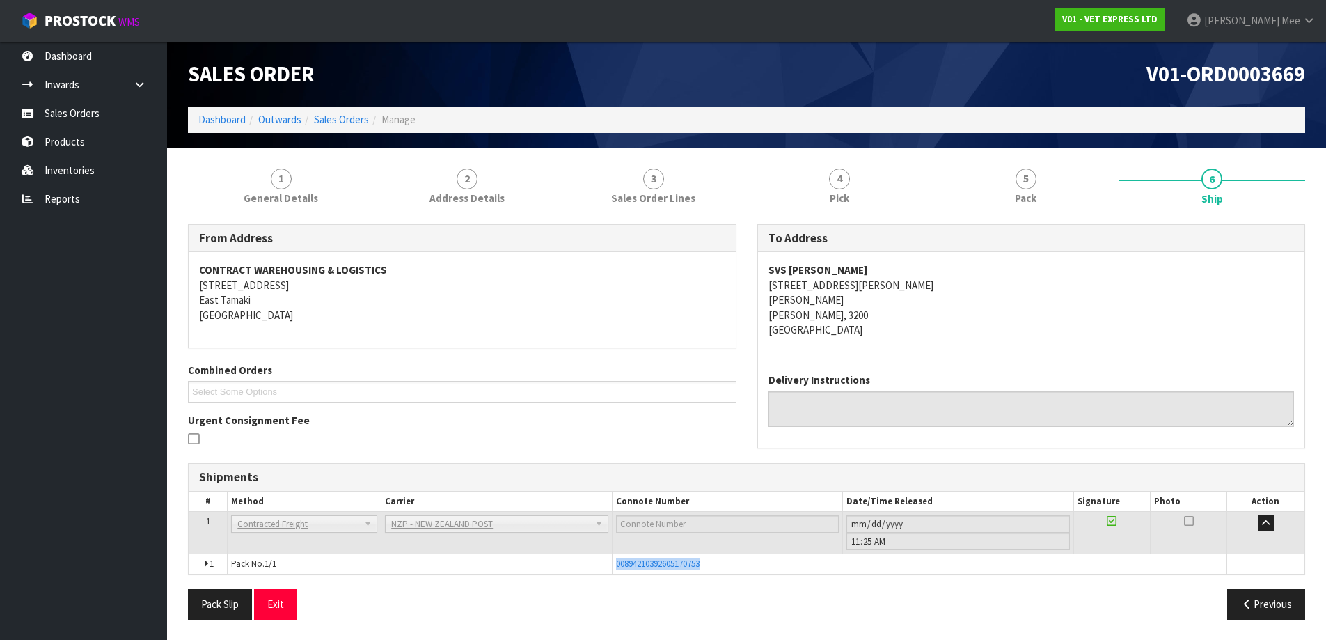
drag, startPoint x: 719, startPoint y: 563, endPoint x: 580, endPoint y: 567, distance: 139.3
click at [580, 567] on tr "1 Pack No. 1/1 00894210392605170753 Glass Charge 0.046920 m 3 5.000 kg" at bounding box center [746, 563] width 1115 height 20
copy tr "00894210392605170753"
click at [74, 120] on link "Sales Orders" at bounding box center [83, 113] width 167 height 29
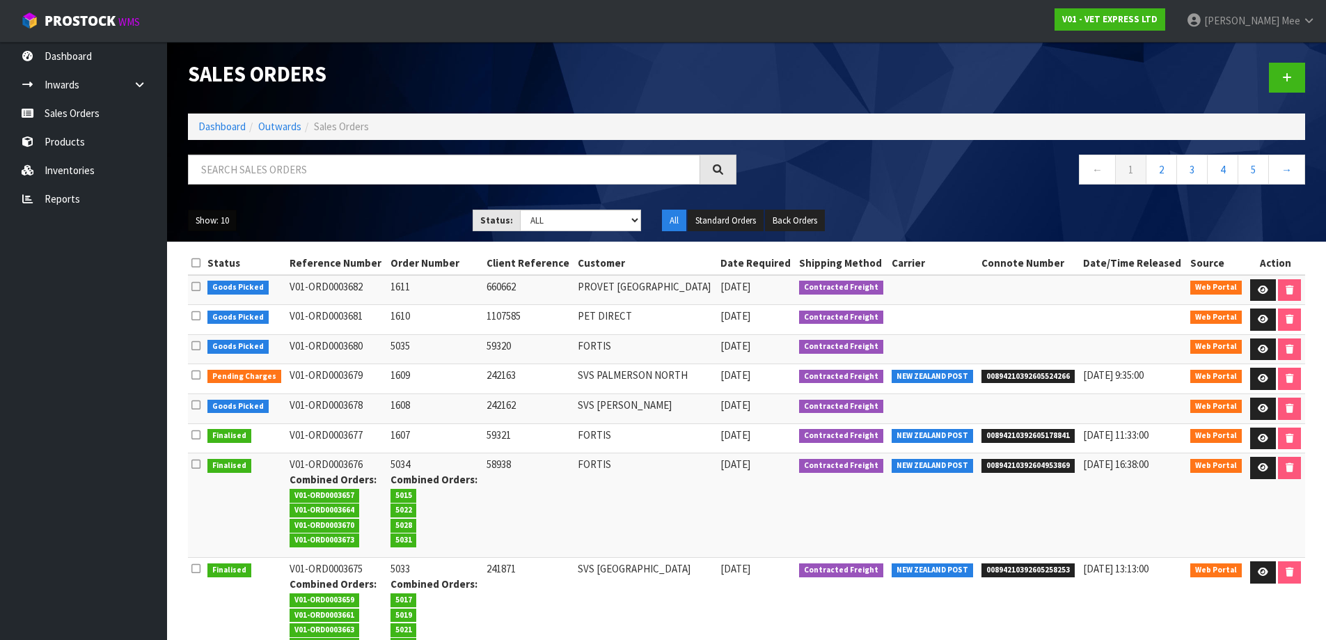
click at [223, 222] on button "Show: 10" at bounding box center [212, 221] width 49 height 22
click at [220, 290] on link "25" at bounding box center [244, 284] width 110 height 19
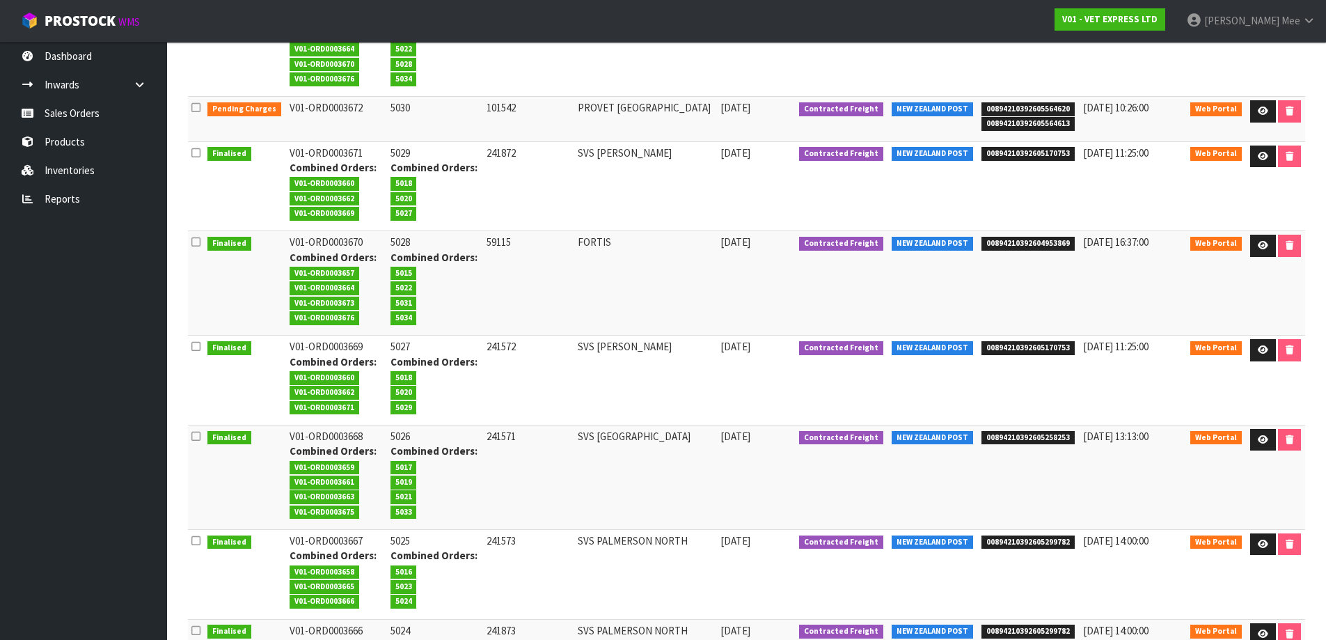
scroll to position [766, 0]
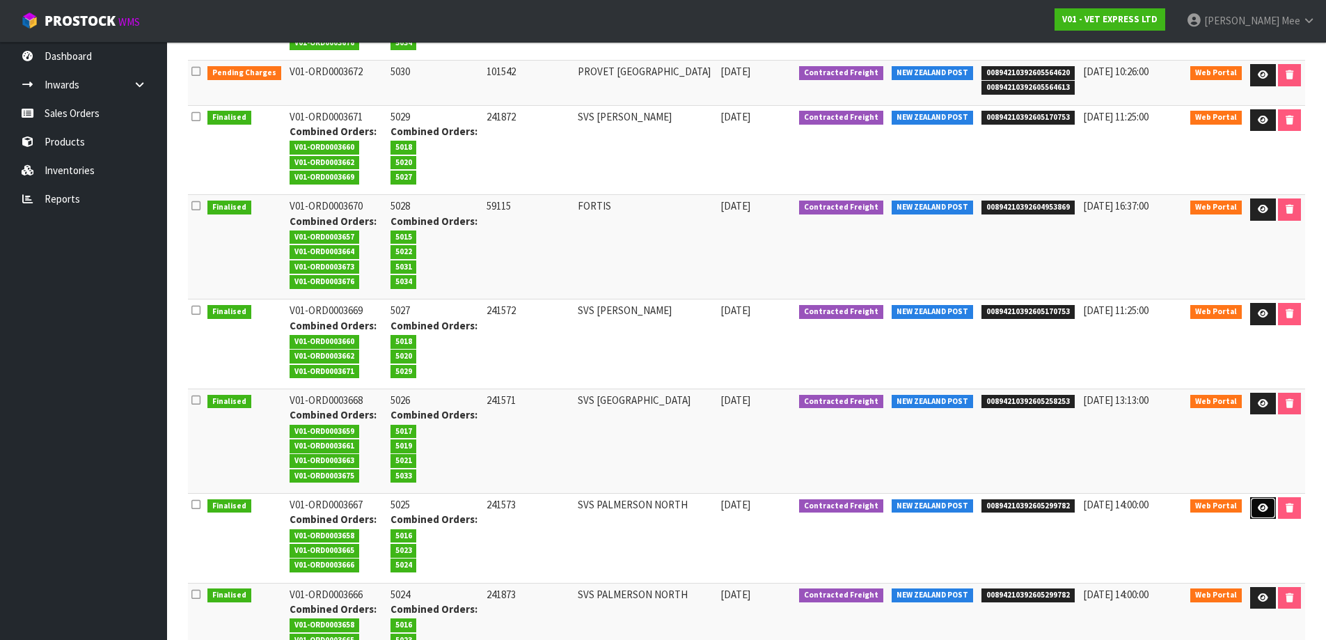
click at [1261, 512] on link at bounding box center [1263, 508] width 26 height 22
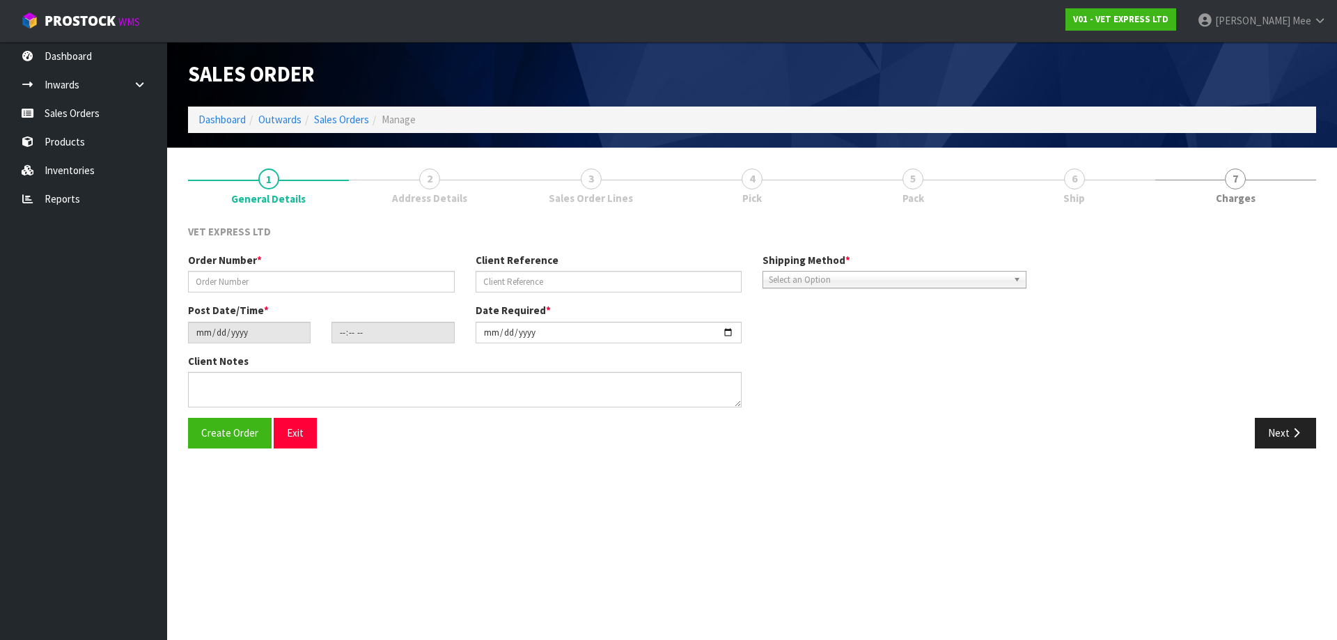
type input "5025"
type input "241573"
type input "[DATE]"
type input "16:37:00.000"
type input "[DATE]"
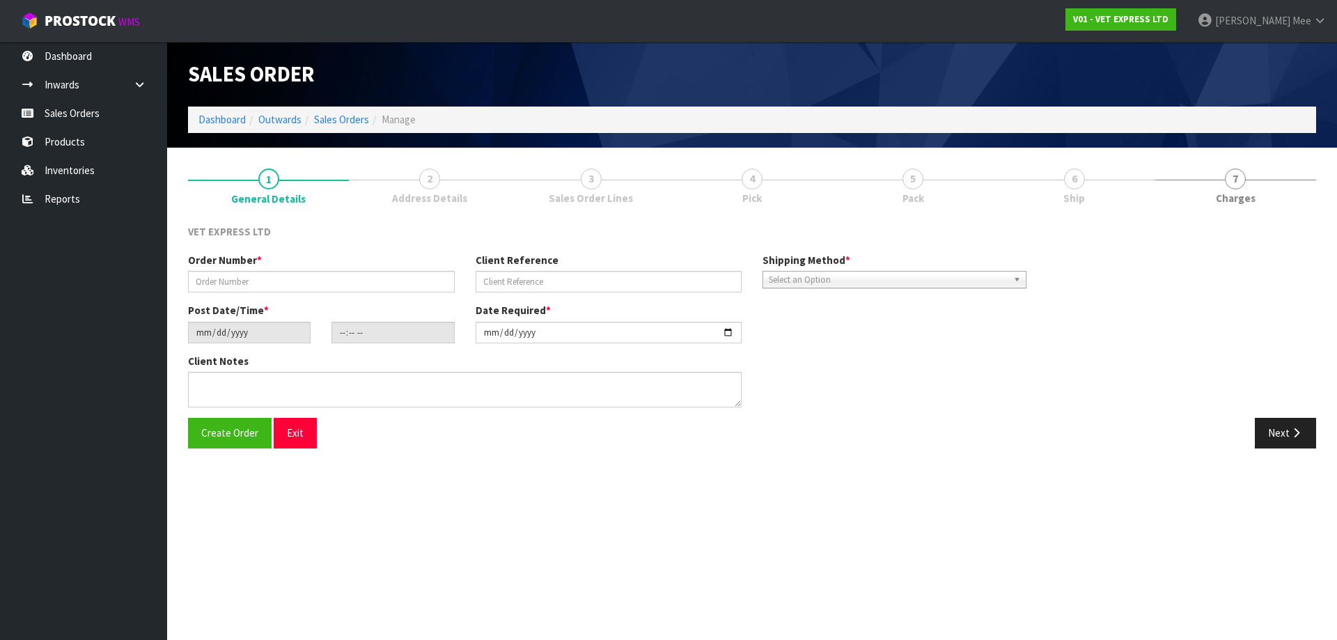
type textarea "BACK ORDER FROM INV 5001"
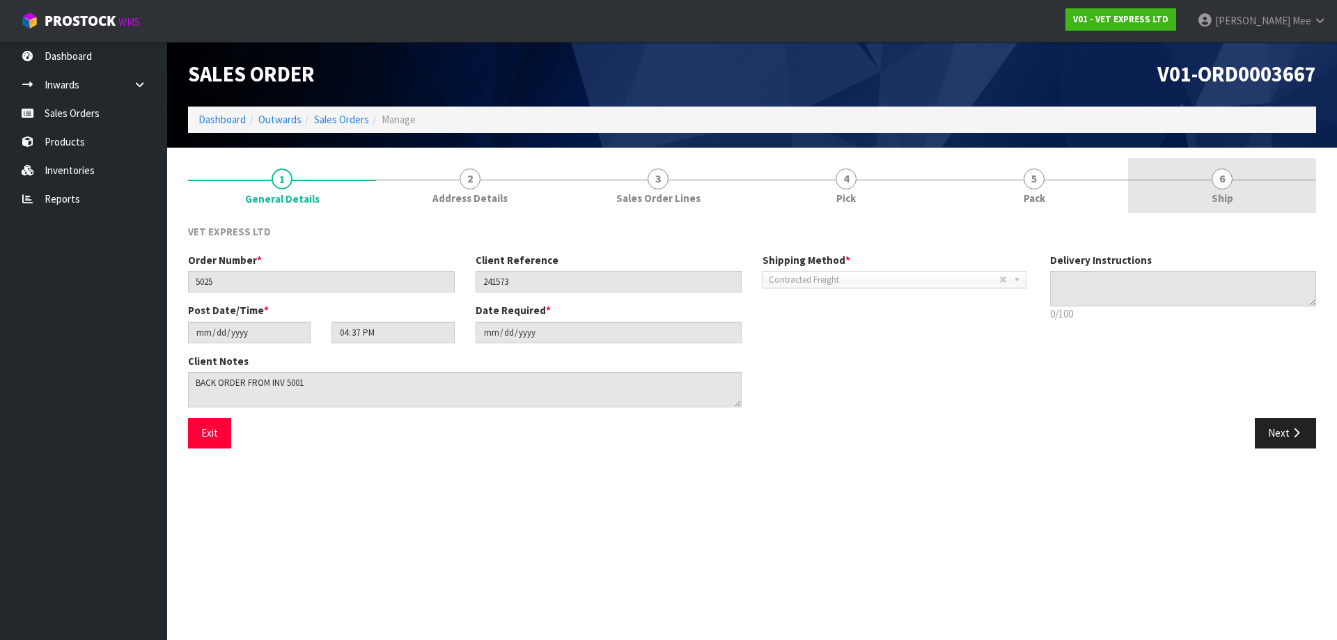
click at [1227, 195] on span "Ship" at bounding box center [1222, 198] width 22 height 15
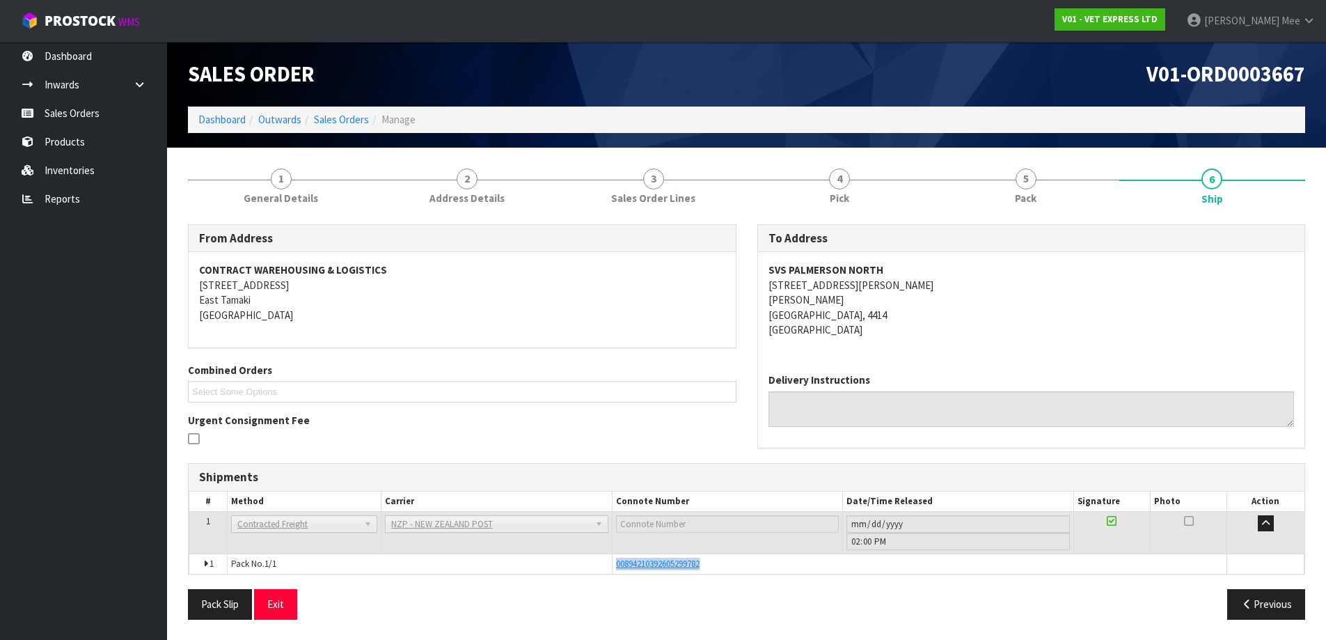
drag, startPoint x: 665, startPoint y: 562, endPoint x: 614, endPoint y: 563, distance: 51.5
click at [614, 563] on td "00894210392605299782" at bounding box center [919, 563] width 615 height 20
copy span "00894210392605299782"
